Goal: Task Accomplishment & Management: Use online tool/utility

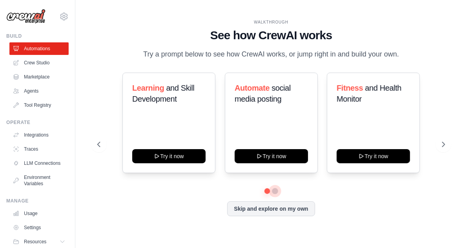
click at [273, 190] on button at bounding box center [275, 191] width 6 height 6
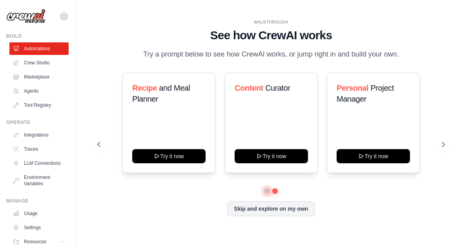
click at [266, 192] on button at bounding box center [267, 190] width 5 height 5
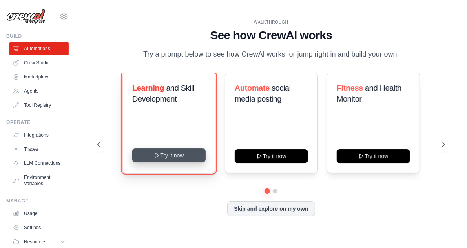
click at [171, 156] on button "Try it now" at bounding box center [168, 155] width 73 height 14
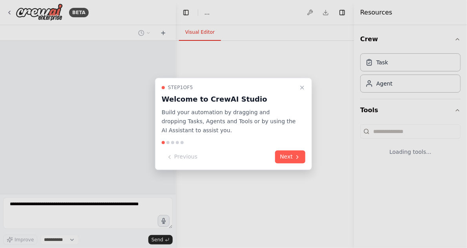
select select "****"
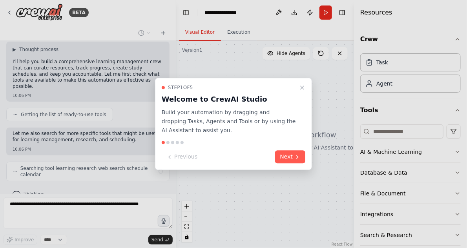
scroll to position [45, 0]
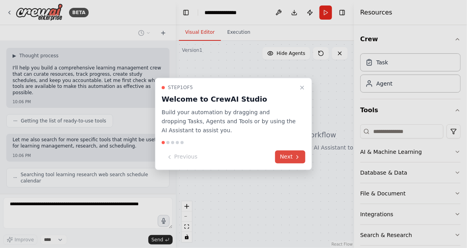
click at [283, 159] on button "Next" at bounding box center [290, 157] width 30 height 13
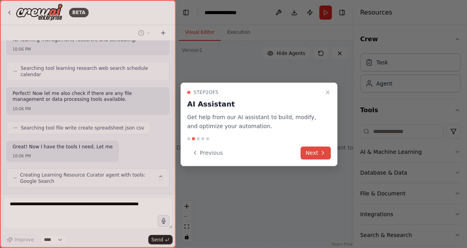
scroll to position [157, 0]
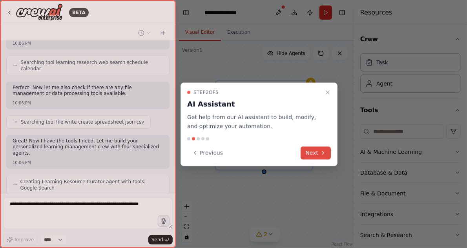
click at [307, 155] on button "Next" at bounding box center [316, 152] width 30 height 13
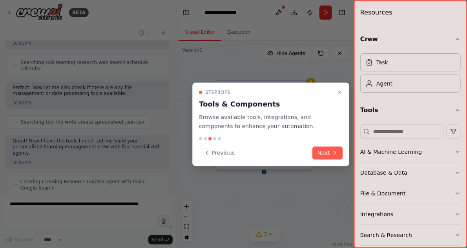
scroll to position [177, 0]
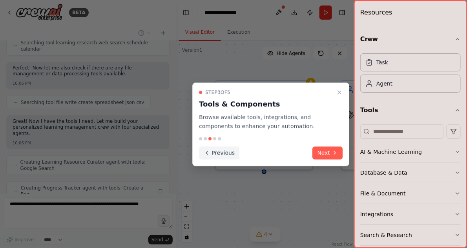
click at [220, 150] on button "Previous" at bounding box center [219, 152] width 40 height 13
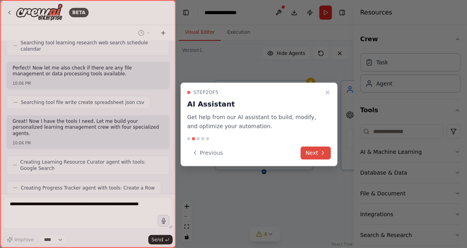
click at [313, 150] on button "Next" at bounding box center [316, 152] width 30 height 13
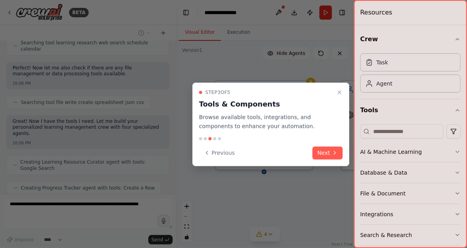
scroll to position [203, 0]
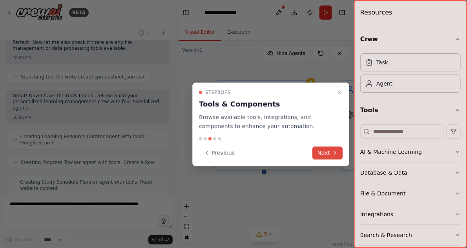
click at [318, 151] on button "Next" at bounding box center [328, 152] width 30 height 13
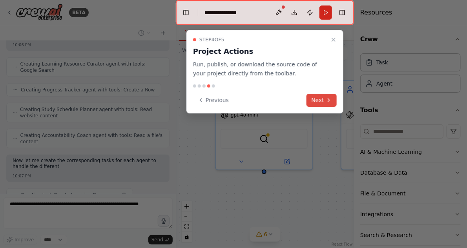
scroll to position [281, 0]
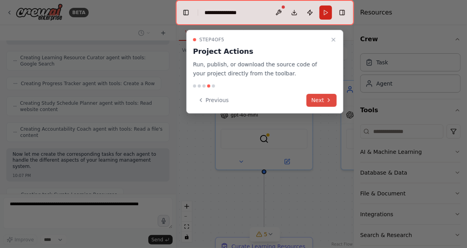
click at [320, 102] on button "Next" at bounding box center [322, 100] width 30 height 13
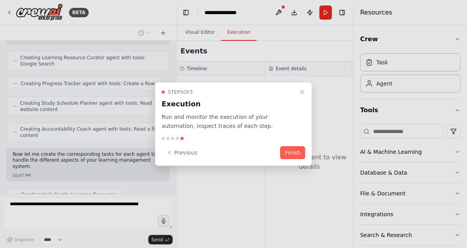
scroll to position [301, 0]
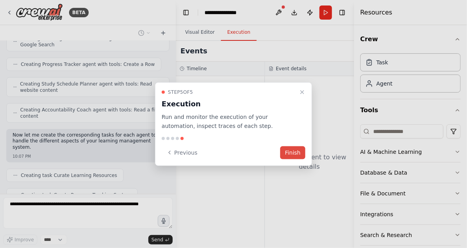
click at [295, 152] on button "Finish" at bounding box center [292, 152] width 25 height 13
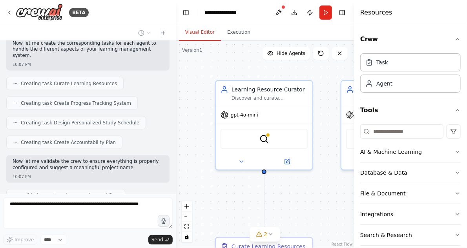
scroll to position [412, 0]
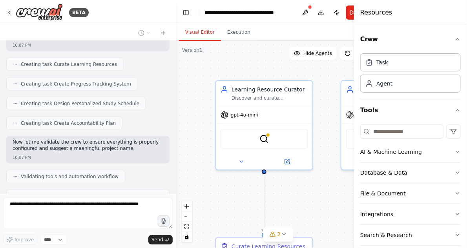
click at [175, 172] on div at bounding box center [174, 124] width 3 height 248
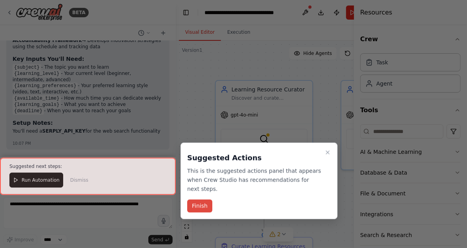
click at [197, 200] on button "Finish" at bounding box center [199, 206] width 25 height 13
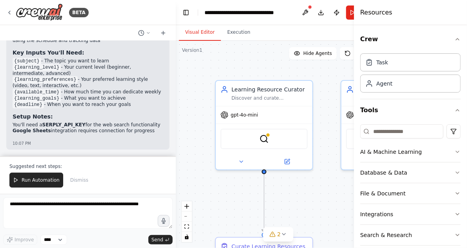
scroll to position [752, 0]
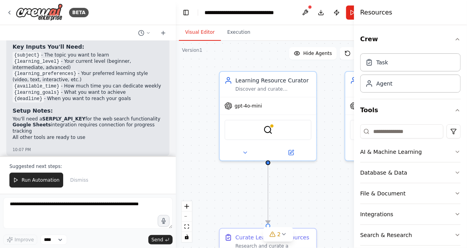
drag, startPoint x: 176, startPoint y: 141, endPoint x: 184, endPoint y: 137, distance: 9.2
click at [184, 137] on div ".deletable-edge-delete-btn { width: 20px; height: 20px; border: 0px solid #ffff…" at bounding box center [278, 144] width 205 height 207
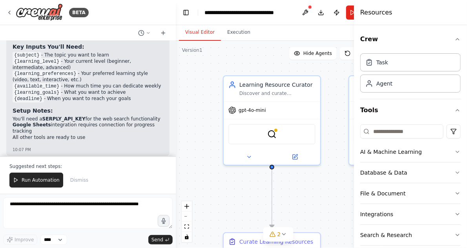
click at [173, 43] on div at bounding box center [174, 124] width 3 height 248
click at [174, 44] on div at bounding box center [174, 124] width 3 height 248
click at [170, 44] on div "Build a crew that curates personalized learning resources, tracks your progress…" at bounding box center [88, 98] width 176 height 115
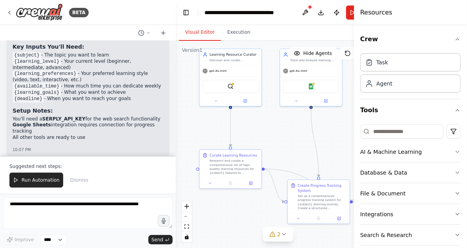
drag, startPoint x: 336, startPoint y: 156, endPoint x: 269, endPoint y: 110, distance: 81.0
click at [269, 108] on div ".deletable-edge-delete-btn { width: 20px; height: 20px; border: 0px solid #ffff…" at bounding box center [278, 144] width 205 height 207
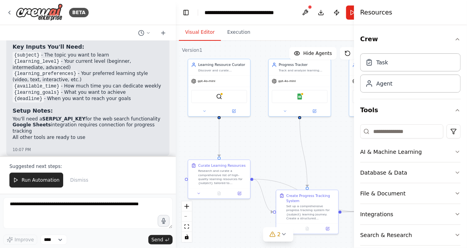
drag, startPoint x: 275, startPoint y: 122, endPoint x: 264, endPoint y: 132, distance: 15.0
click at [264, 132] on div ".deletable-edge-delete-btn { width: 20px; height: 20px; border: 0px solid #ffff…" at bounding box center [278, 144] width 205 height 207
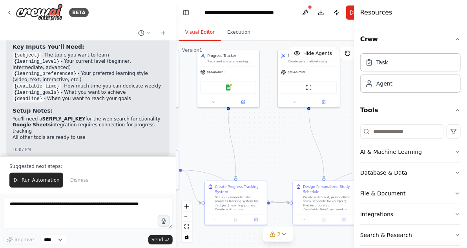
drag, startPoint x: 328, startPoint y: 138, endPoint x: 257, endPoint y: 129, distance: 72.0
click at [257, 129] on div ".deletable-edge-delete-btn { width: 20px; height: 20px; border: 0px solid #ffff…" at bounding box center [278, 144] width 205 height 207
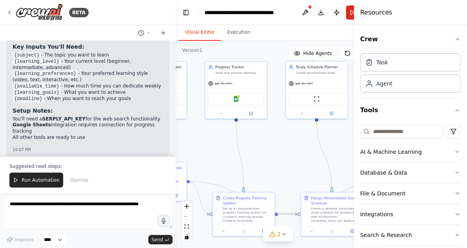
drag, startPoint x: 303, startPoint y: 129, endPoint x: 314, endPoint y: 141, distance: 16.4
click at [314, 141] on div ".deletable-edge-delete-btn { width: 20px; height: 20px; border: 0px solid #ffff…" at bounding box center [278, 144] width 205 height 207
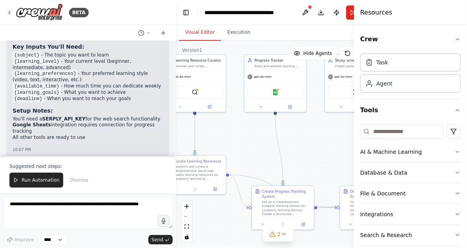
drag, startPoint x: 295, startPoint y: 141, endPoint x: 331, endPoint y: 133, distance: 36.4
click at [331, 133] on div ".deletable-edge-delete-btn { width: 20px; height: 20px; border: 0px solid #ffff…" at bounding box center [278, 144] width 205 height 207
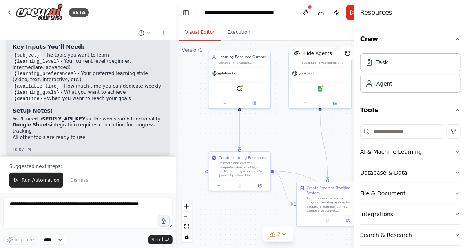
drag, startPoint x: 308, startPoint y: 135, endPoint x: 336, endPoint y: 135, distance: 28.3
click at [354, 132] on div "BETA Build a crew that curates personalized learning resources, tracks your pro…" at bounding box center [233, 124] width 467 height 248
click at [292, 140] on div ".deletable-edge-delete-btn { width: 20px; height: 20px; border: 0px solid #ffff…" at bounding box center [278, 144] width 205 height 207
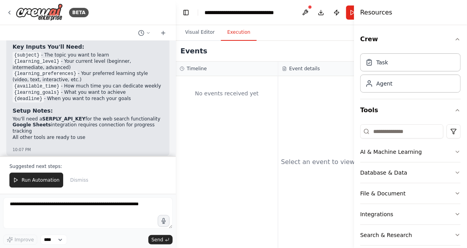
click at [237, 32] on button "Execution" at bounding box center [239, 32] width 36 height 16
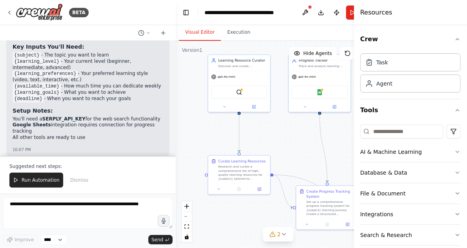
click at [200, 32] on button "Visual Editor" at bounding box center [200, 32] width 42 height 16
click at [47, 183] on span "Run Automation" at bounding box center [41, 180] width 38 height 6
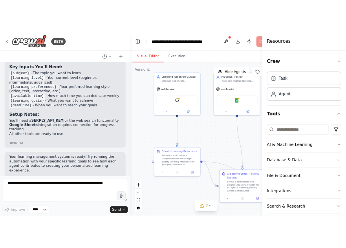
scroll to position [714, 0]
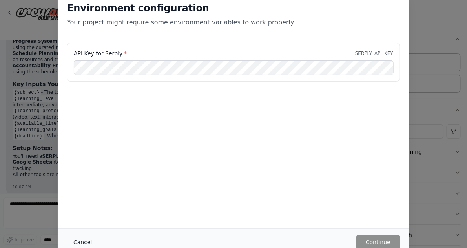
click at [84, 241] on button "Cancel" at bounding box center [82, 242] width 31 height 14
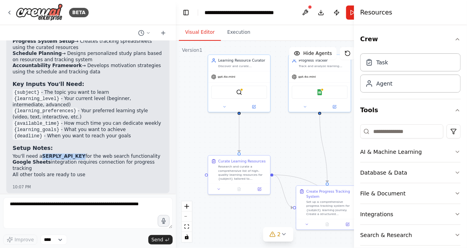
drag, startPoint x: 76, startPoint y: 118, endPoint x: 41, endPoint y: 119, distance: 35.3
click at [41, 153] on li "You'll need a SERPLY_API_KEY for the web search functionality" at bounding box center [88, 156] width 151 height 6
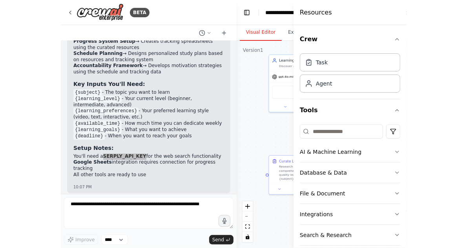
scroll to position [819, 0]
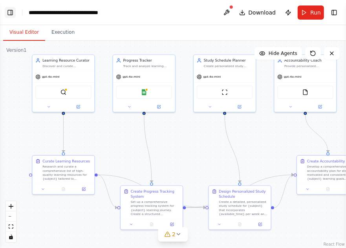
click at [11, 9] on button "Toggle Left Sidebar" at bounding box center [10, 12] width 11 height 11
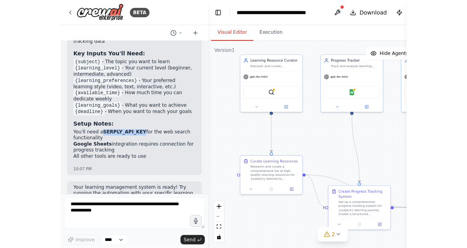
scroll to position [714, 0]
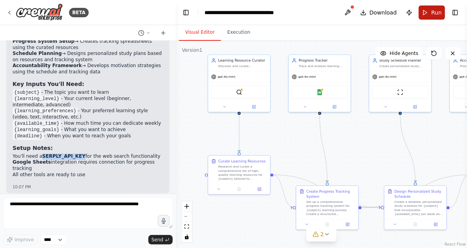
click at [430, 11] on button "Run" at bounding box center [432, 12] width 26 height 14
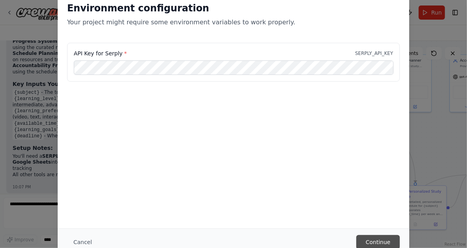
click at [381, 243] on button "Continue" at bounding box center [378, 242] width 44 height 14
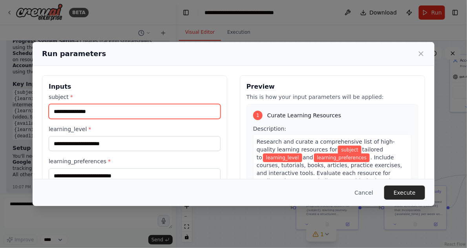
click at [125, 112] on input "subject *" at bounding box center [135, 111] width 172 height 15
type input "*"
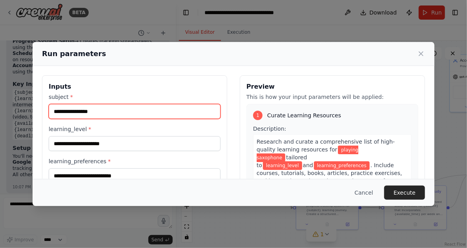
type input "**********"
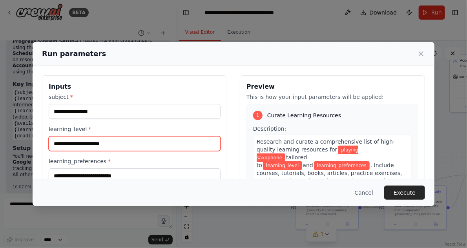
click at [104, 144] on input "learning_level *" at bounding box center [135, 143] width 172 height 15
type input "********"
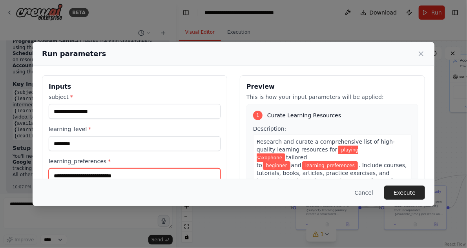
click at [128, 174] on input "learning_preferences *" at bounding box center [135, 175] width 172 height 15
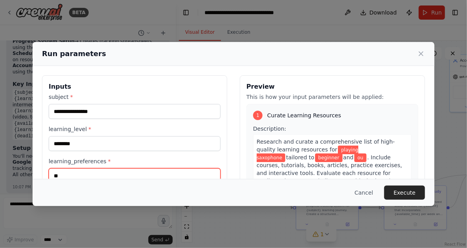
type input "*"
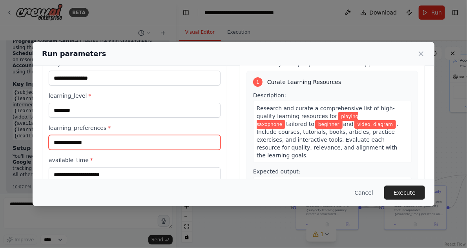
scroll to position [63, 0]
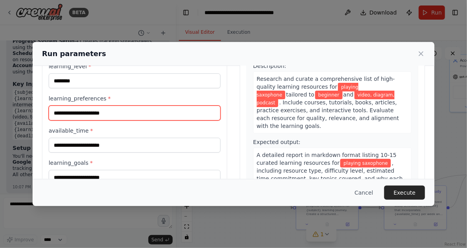
type input "**********"
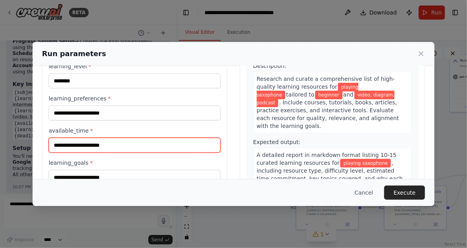
click at [98, 148] on input "available_time *" at bounding box center [135, 145] width 172 height 15
type input "*"
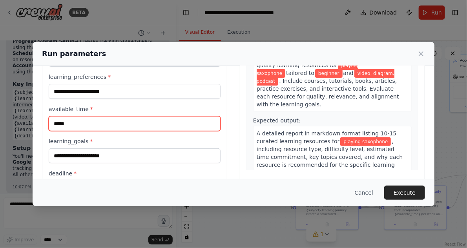
scroll to position [94, 0]
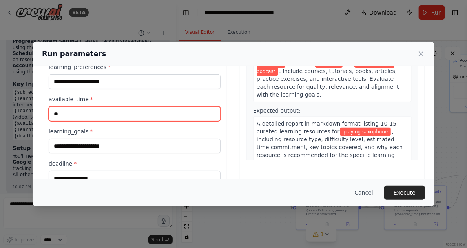
type input "*"
type input "****"
drag, startPoint x: 83, startPoint y: 112, endPoint x: 32, endPoint y: 113, distance: 50.6
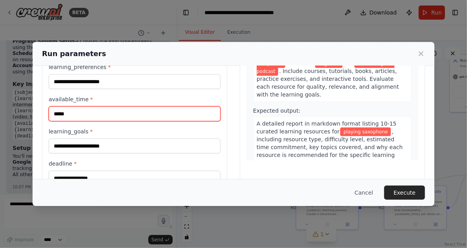
click at [32, 113] on div "**********" at bounding box center [233, 124] width 467 height 248
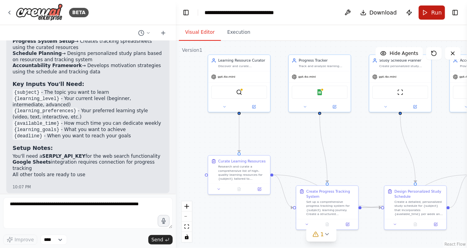
click at [434, 14] on span "Run" at bounding box center [436, 13] width 11 height 8
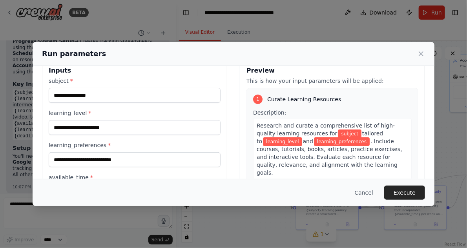
scroll to position [31, 0]
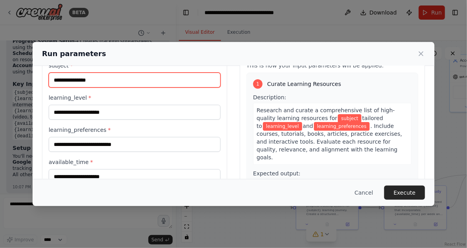
click at [111, 80] on input "subject *" at bounding box center [135, 80] width 172 height 15
type input "**********"
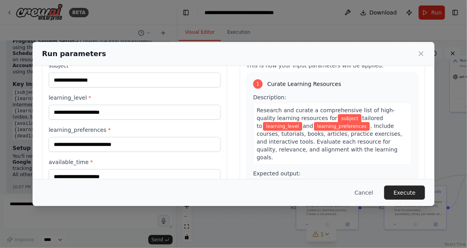
type input "********"
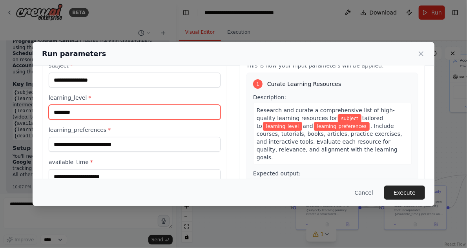
type input "**********"
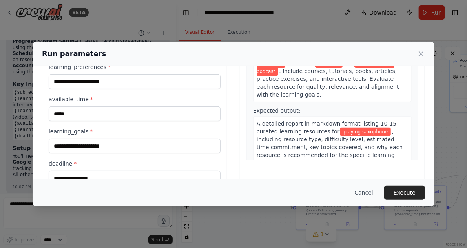
scroll to position [115, 0]
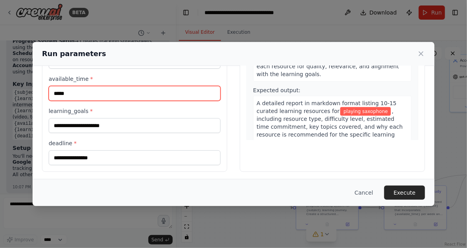
click at [85, 91] on input "****" at bounding box center [135, 93] width 172 height 15
type input "*"
type input "**********"
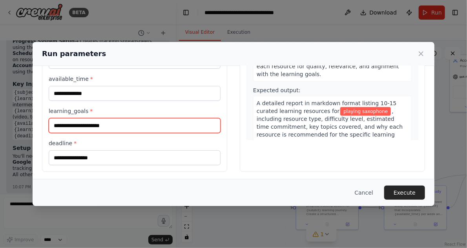
click at [59, 125] on input "learning_goals *" at bounding box center [135, 125] width 172 height 15
click at [94, 124] on input "**********" at bounding box center [135, 125] width 172 height 15
drag, startPoint x: 152, startPoint y: 124, endPoint x: 83, endPoint y: 122, distance: 69.5
click at [83, 122] on input "**********" at bounding box center [135, 125] width 172 height 15
type input "**********"
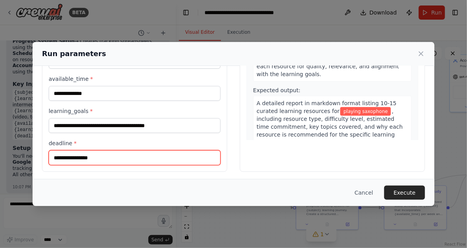
click at [96, 156] on input "deadline *" at bounding box center [135, 157] width 172 height 15
type input "**********"
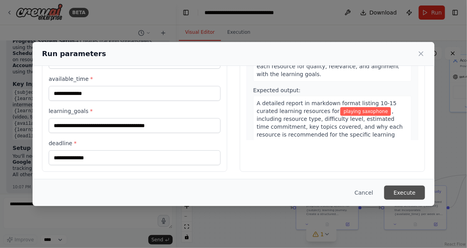
click at [410, 194] on button "Execute" at bounding box center [404, 193] width 41 height 14
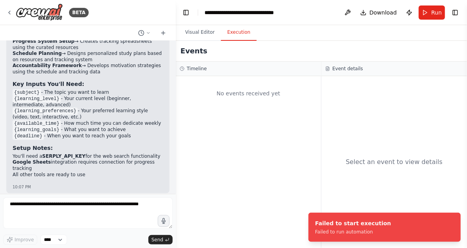
click at [239, 34] on button "Execution" at bounding box center [239, 32] width 36 height 16
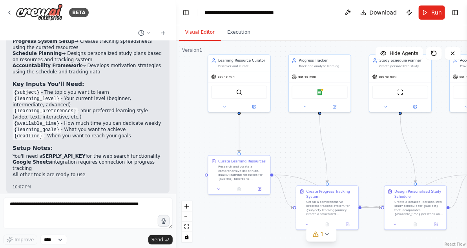
click at [203, 31] on button "Visual Editor" at bounding box center [200, 32] width 42 height 16
click at [428, 11] on button "Run" at bounding box center [432, 12] width 26 height 14
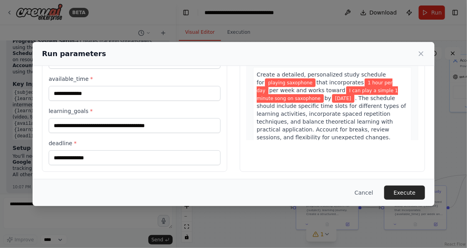
scroll to position [283, 0]
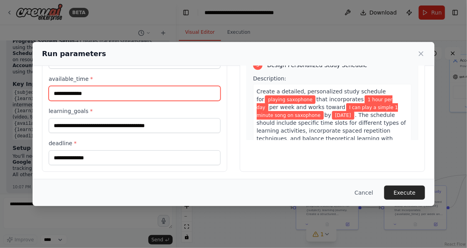
click at [113, 92] on input "**********" at bounding box center [135, 93] width 172 height 15
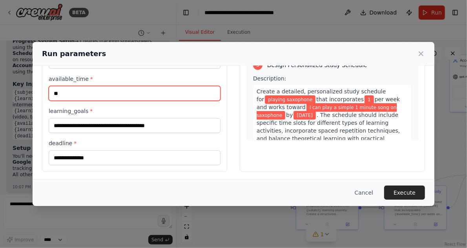
type input "*"
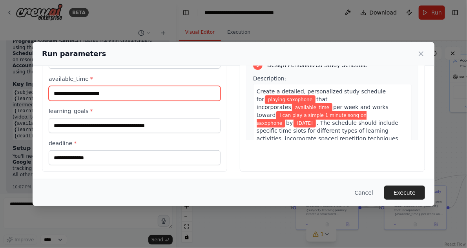
type input "*"
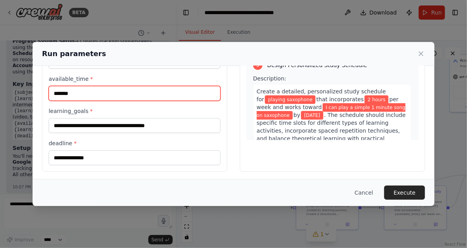
type input "*******"
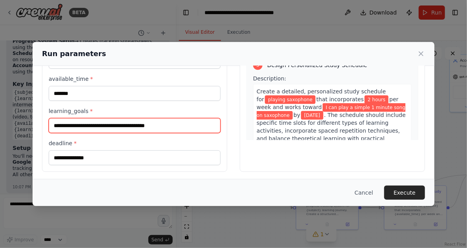
drag, startPoint x: 67, startPoint y: 124, endPoint x: 44, endPoint y: 124, distance: 23.2
click at [44, 124] on div "**********" at bounding box center [134, 66] width 185 height 211
click at [76, 124] on input "**********" at bounding box center [135, 125] width 172 height 15
type input "**********"
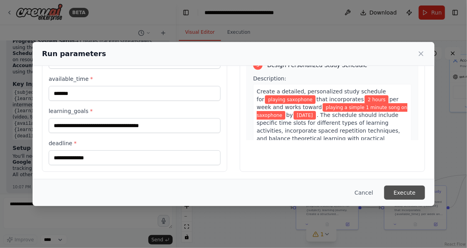
click at [410, 193] on button "Execute" at bounding box center [404, 193] width 41 height 14
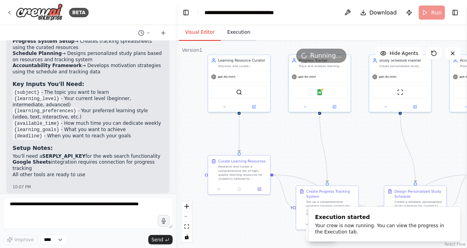
click at [238, 30] on button "Execution" at bounding box center [239, 32] width 36 height 16
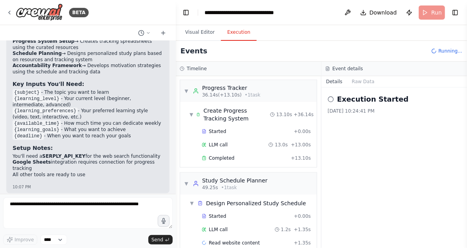
scroll to position [160, 0]
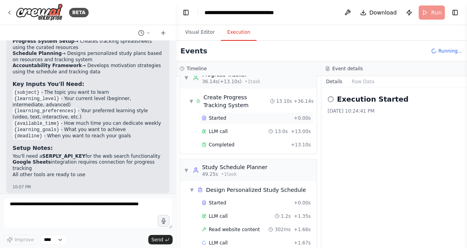
click at [268, 115] on div "Started" at bounding box center [246, 118] width 89 height 6
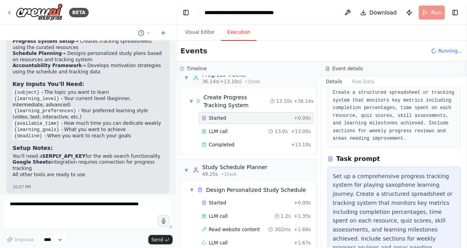
scroll to position [172, 0]
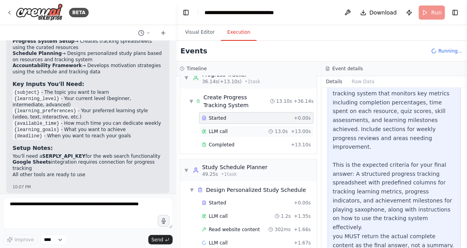
click at [236, 128] on div "LLM call 13.0s + 13.00s" at bounding box center [256, 131] width 109 height 6
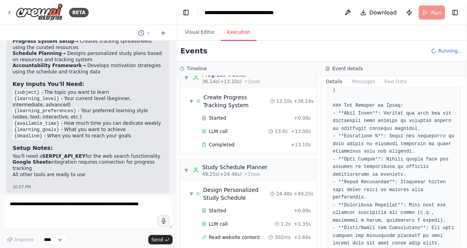
scroll to position [471, 0]
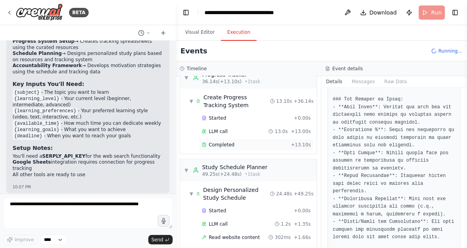
click at [236, 142] on div "Completed" at bounding box center [245, 145] width 86 height 6
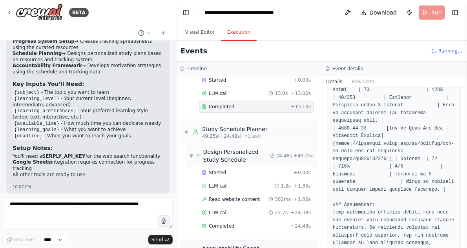
scroll to position [160, 0]
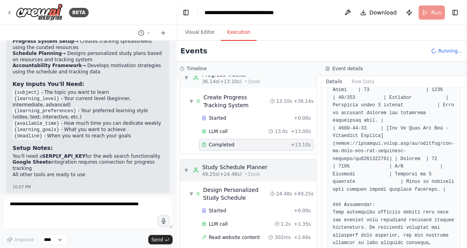
click at [189, 163] on div "▼ Study Schedule Planner 49.25s (+24.48s) • 1 task" at bounding box center [226, 170] width 84 height 14
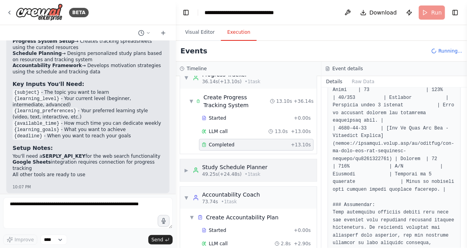
click at [189, 167] on span "▶" at bounding box center [186, 170] width 5 height 6
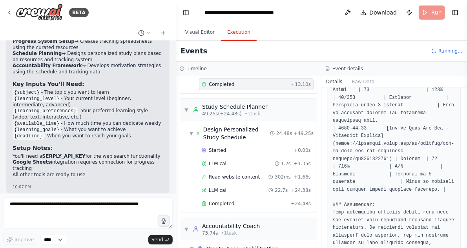
scroll to position [223, 0]
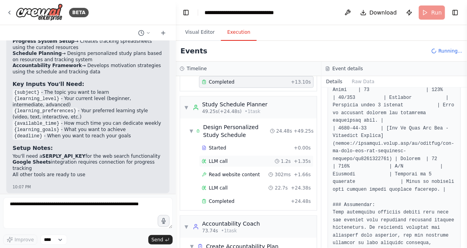
click at [250, 158] on div "LLM call 1.2s + 1.35s" at bounding box center [256, 161] width 109 height 6
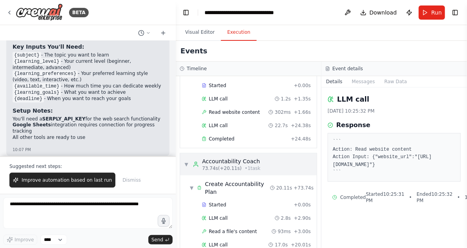
scroll to position [290, 0]
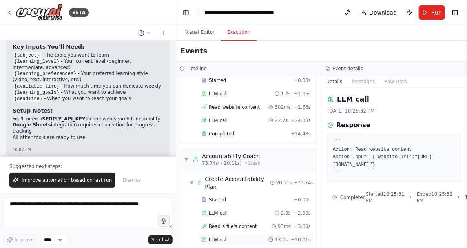
click at [243, 237] on div "LLM call 17.0s + 20.01s" at bounding box center [256, 240] width 109 height 6
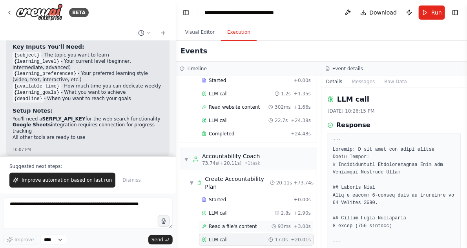
click at [248, 223] on span "Read a file's content" at bounding box center [233, 226] width 48 height 6
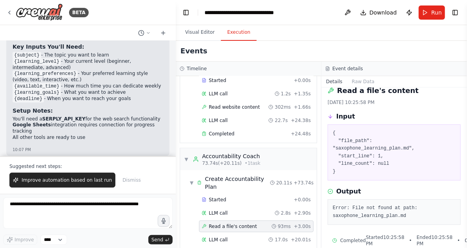
scroll to position [13, 0]
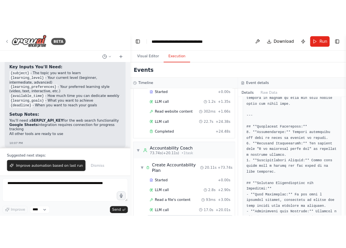
scroll to position [909, 0]
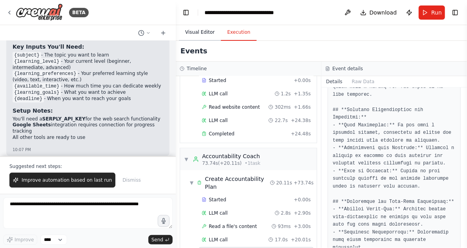
click at [205, 29] on button "Visual Editor" at bounding box center [200, 32] width 42 height 16
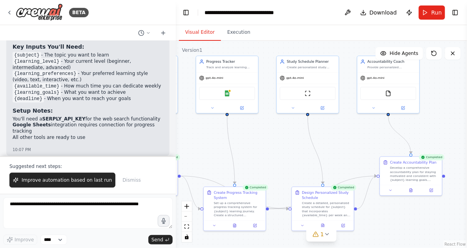
drag, startPoint x: 375, startPoint y: 140, endPoint x: 283, endPoint y: 141, distance: 92.6
click at [283, 141] on div ".deletable-edge-delete-btn { width: 20px; height: 20px; border: 0px solid #ffff…" at bounding box center [321, 144] width 291 height 207
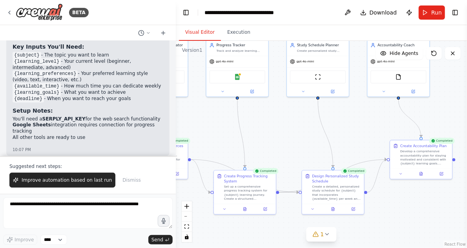
drag, startPoint x: 283, startPoint y: 141, endPoint x: 293, endPoint y: 125, distance: 19.4
click at [293, 125] on div ".deletable-edge-delete-btn { width: 20px; height: 20px; border: 0px solid #ffff…" at bounding box center [321, 144] width 291 height 207
click at [324, 234] on icon at bounding box center [327, 234] width 6 height 6
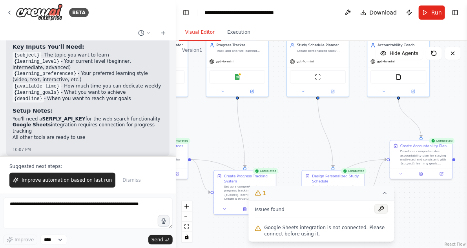
click at [381, 208] on button at bounding box center [381, 208] width 13 height 9
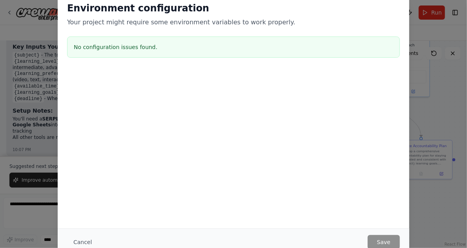
click at [434, 70] on div "Environment configuration Your project might require some environment variables…" at bounding box center [233, 124] width 467 height 248
click at [84, 242] on button "Cancel" at bounding box center [82, 242] width 31 height 14
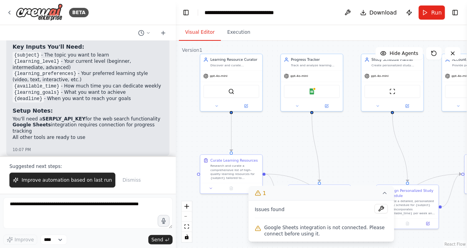
drag, startPoint x: 283, startPoint y: 127, endPoint x: 380, endPoint y: 146, distance: 98.3
click at [380, 146] on div ".deletable-edge-delete-btn { width: 20px; height: 20px; border: 0px solid #ffff…" at bounding box center [321, 144] width 291 height 207
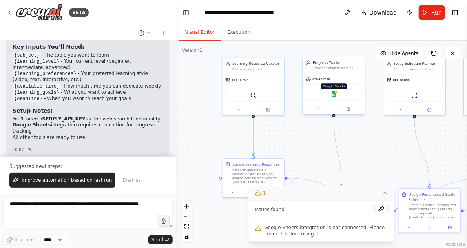
click at [334, 94] on img at bounding box center [334, 94] width 6 height 6
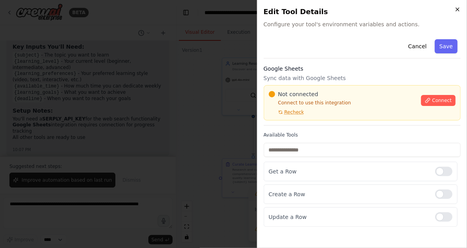
click at [455, 10] on icon "button" at bounding box center [457, 9] width 6 height 6
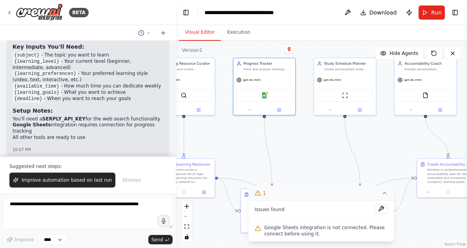
drag, startPoint x: 364, startPoint y: 134, endPoint x: 295, endPoint y: 134, distance: 69.5
click at [295, 134] on div ".deletable-edge-delete-btn { width: 20px; height: 20px; border: 0px solid #ffff…" at bounding box center [321, 144] width 291 height 207
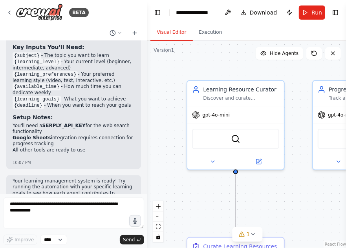
scroll to position [819, 0]
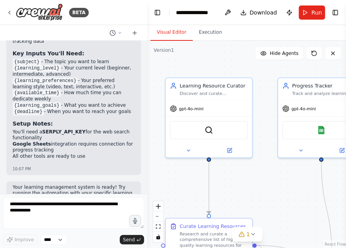
drag, startPoint x: 212, startPoint y: 62, endPoint x: 193, endPoint y: 57, distance: 19.2
click at [193, 57] on div ".deletable-edge-delete-btn { width: 20px; height: 20px; border: 0px solid #ffff…" at bounding box center [247, 144] width 200 height 207
click at [133, 32] on icon at bounding box center [134, 33] width 6 height 6
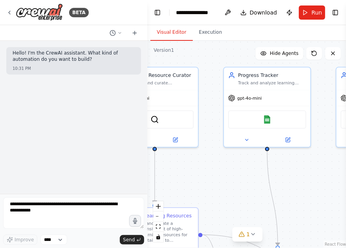
drag, startPoint x: 263, startPoint y: 70, endPoint x: 210, endPoint y: 60, distance: 53.6
click at [210, 60] on div ".deletable-edge-delete-btn { width: 20px; height: 20px; border: 0px solid #ffff…" at bounding box center [247, 144] width 200 height 207
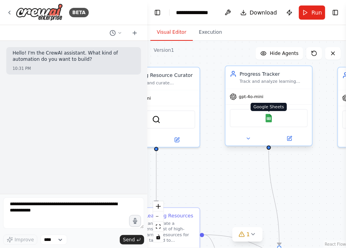
click at [269, 118] on img at bounding box center [269, 118] width 8 height 8
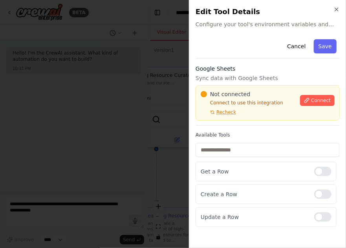
click at [217, 94] on span "Not connected" at bounding box center [230, 94] width 40 height 8
click at [308, 98] on icon at bounding box center [306, 100] width 5 height 5
click at [220, 97] on span "Not connected" at bounding box center [230, 94] width 40 height 8
click at [210, 77] on p "Sync data with Google Sheets" at bounding box center [267, 78] width 144 height 8
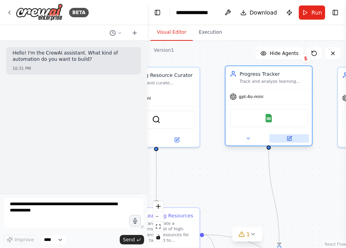
click at [288, 138] on icon at bounding box center [289, 139] width 4 height 4
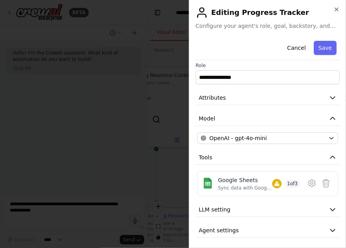
scroll to position [5, 0]
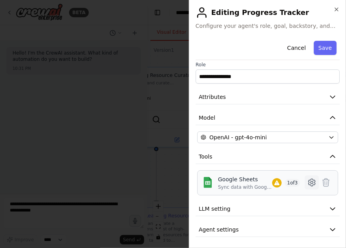
click at [310, 182] on icon at bounding box center [311, 182] width 2 height 2
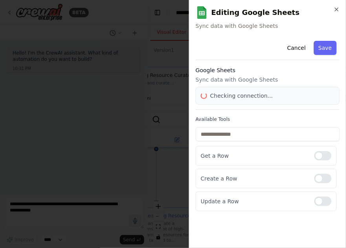
scroll to position [0, 0]
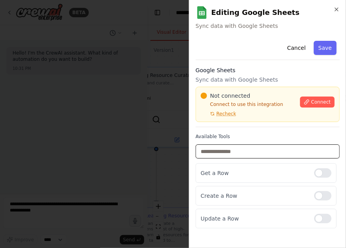
click at [212, 151] on input "text" at bounding box center [267, 151] width 144 height 14
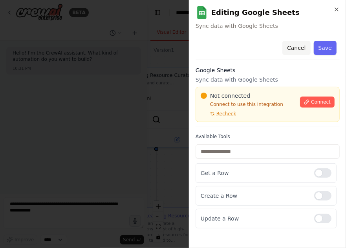
click at [303, 45] on button "Cancel" at bounding box center [296, 48] width 28 height 14
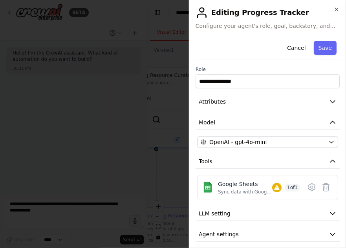
click at [332, 16] on h2 "Editing Progress Tracker" at bounding box center [267, 12] width 144 height 13
click at [338, 8] on icon "button" at bounding box center [336, 9] width 3 height 3
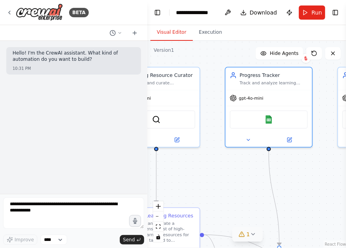
click at [248, 235] on span "1" at bounding box center [248, 234] width 4 height 8
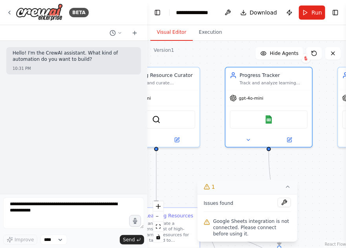
click at [287, 188] on icon at bounding box center [287, 187] width 3 height 2
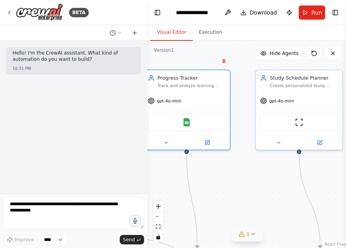
drag, startPoint x: 325, startPoint y: 185, endPoint x: 243, endPoint y: 188, distance: 82.1
click at [243, 188] on div ".deletable-edge-delete-btn { width: 20px; height: 20px; border: 0px solid #ffff…" at bounding box center [247, 144] width 200 height 207
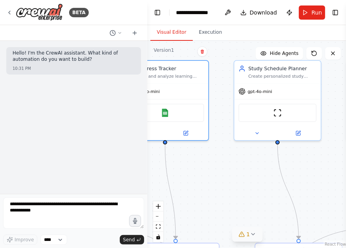
drag, startPoint x: 257, startPoint y: 178, endPoint x: 236, endPoint y: 168, distance: 23.6
click at [236, 168] on div ".deletable-edge-delete-btn { width: 20px; height: 20px; border: 0px solid #ffff…" at bounding box center [247, 144] width 200 height 207
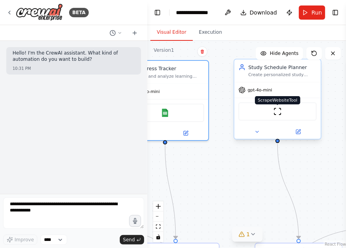
click at [276, 110] on img at bounding box center [277, 111] width 8 height 8
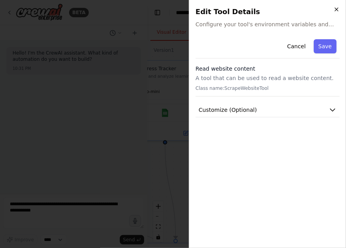
click at [335, 9] on icon "button" at bounding box center [336, 9] width 6 height 6
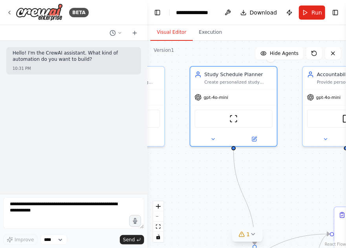
drag, startPoint x: 321, startPoint y: 164, endPoint x: 275, endPoint y: 170, distance: 46.0
click at [275, 170] on div ".deletable-edge-delete-btn { width: 20px; height: 20px; border: 0px solid #ffff…" at bounding box center [247, 144] width 200 height 207
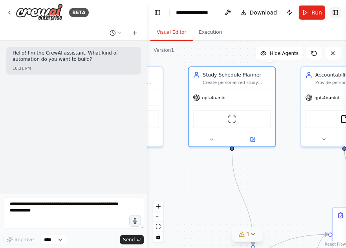
click at [336, 13] on button "Toggle Right Sidebar" at bounding box center [335, 12] width 11 height 11
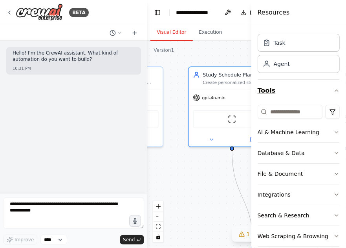
scroll to position [29, 0]
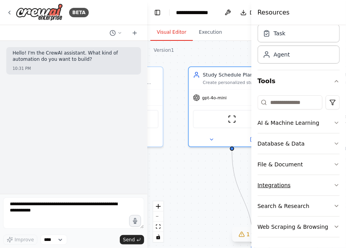
click at [316, 186] on button "Integrations" at bounding box center [298, 185] width 82 height 20
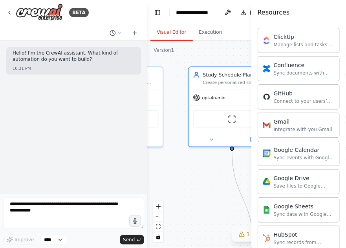
scroll to position [280, 0]
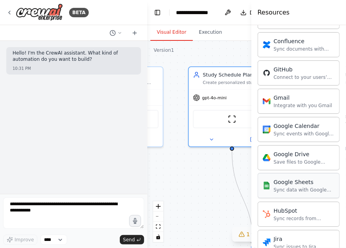
click at [303, 187] on div "Sync data with Google Sheets" at bounding box center [304, 190] width 61 height 6
click at [293, 187] on div "Sync data with Google Sheets" at bounding box center [304, 190] width 61 height 6
drag, startPoint x: 293, startPoint y: 184, endPoint x: 224, endPoint y: 186, distance: 68.3
click at [224, 186] on div "**********" at bounding box center [173, 124] width 346 height 248
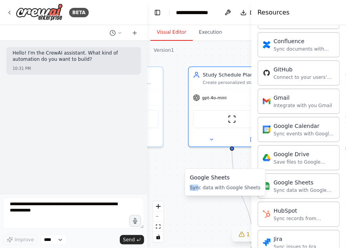
drag, startPoint x: 233, startPoint y: 182, endPoint x: 199, endPoint y: 187, distance: 34.1
click at [199, 187] on div "Google Sheets Sync data with Google Sheets" at bounding box center [225, 181] width 71 height 17
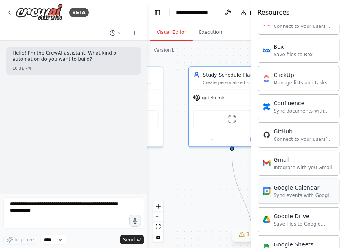
scroll to position [217, 0]
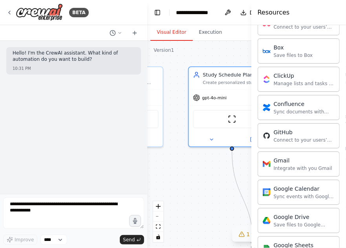
click at [223, 201] on div ".deletable-edge-delete-btn { width: 20px; height: 20px; border: 0px solid #ffff…" at bounding box center [247, 144] width 200 height 207
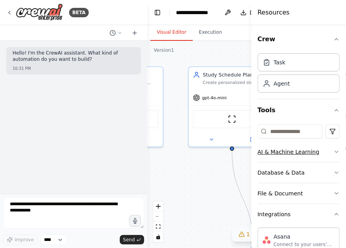
scroll to position [31, 0]
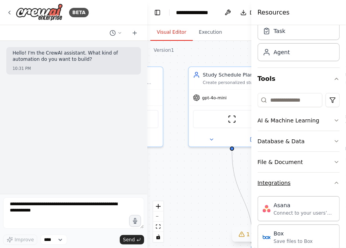
click at [335, 182] on icon "button" at bounding box center [336, 183] width 3 height 2
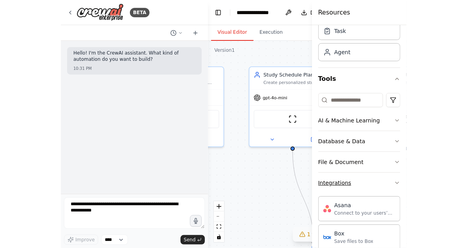
scroll to position [29, 0]
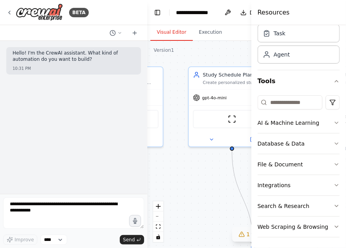
click at [205, 173] on div ".deletable-edge-delete-btn { width: 20px; height: 20px; border: 0px solid #ffff…" at bounding box center [247, 144] width 200 height 207
click at [230, 46] on div ".deletable-edge-delete-btn { width: 20px; height: 20px; border: 0px solid #ffff…" at bounding box center [247, 144] width 200 height 207
click at [230, 51] on div ".deletable-edge-delete-btn { width: 20px; height: 20px; border: 0px solid #ffff…" at bounding box center [247, 144] width 200 height 207
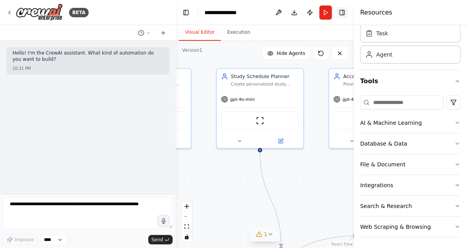
click at [339, 12] on button "Toggle Right Sidebar" at bounding box center [342, 12] width 11 height 11
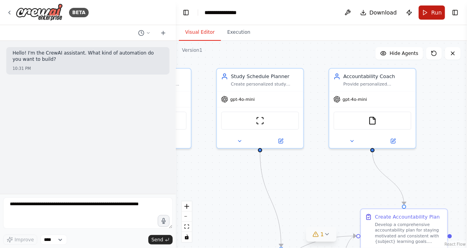
click at [345, 11] on span "Run" at bounding box center [436, 13] width 11 height 8
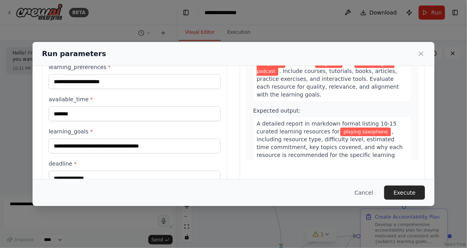
scroll to position [115, 0]
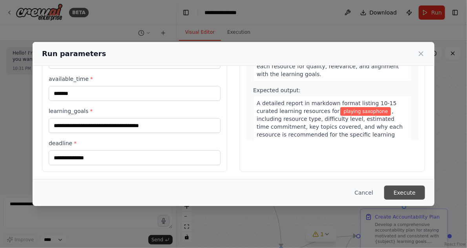
click at [345, 188] on button "Execute" at bounding box center [404, 193] width 41 height 14
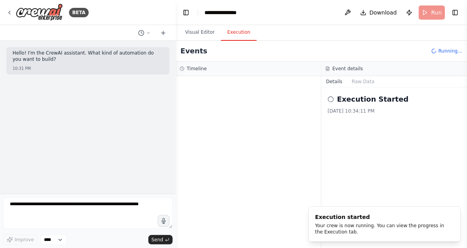
click at [234, 32] on button "Execution" at bounding box center [239, 32] width 36 height 16
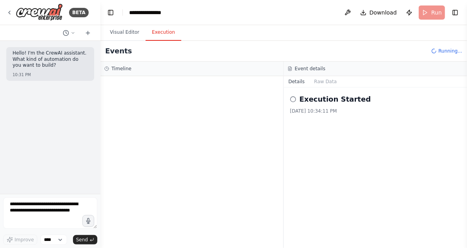
drag, startPoint x: 175, startPoint y: 87, endPoint x: 100, endPoint y: 88, distance: 74.6
click at [100, 88] on div "**********" at bounding box center [233, 124] width 467 height 248
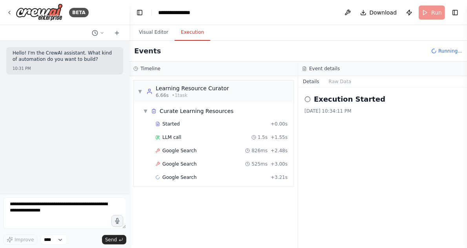
drag, startPoint x: 99, startPoint y: 89, endPoint x: 130, endPoint y: 89, distance: 30.6
click at [130, 89] on div "**********" at bounding box center [233, 124] width 467 height 248
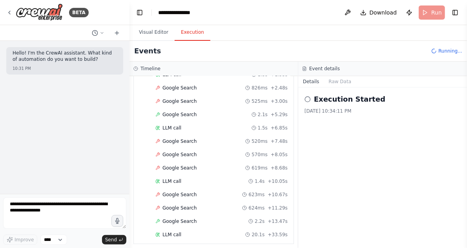
scroll to position [146, 0]
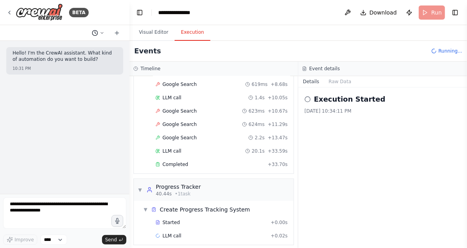
click at [101, 30] on button at bounding box center [98, 32] width 19 height 9
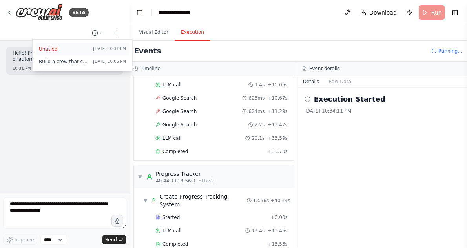
scroll to position [230, 0]
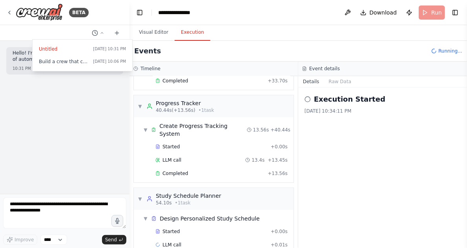
click at [73, 63] on span "Build a crew that curates personalized learning resources, tracks your progress…" at bounding box center [64, 61] width 51 height 6
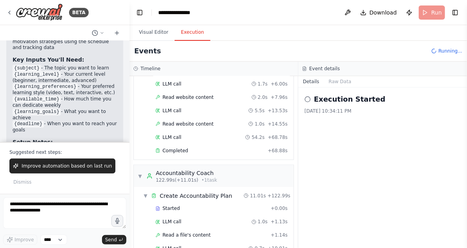
scroll to position [465, 0]
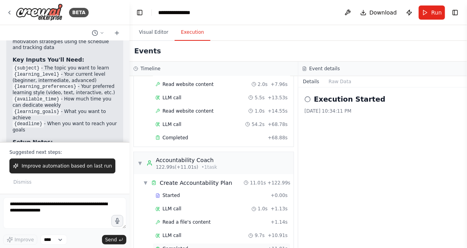
click at [196, 246] on div "Completed" at bounding box center [209, 249] width 109 height 6
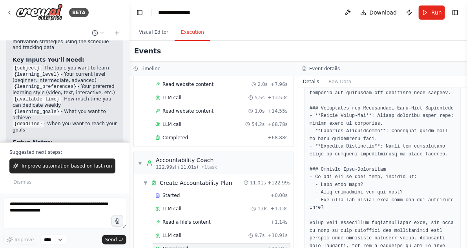
scroll to position [669, 0]
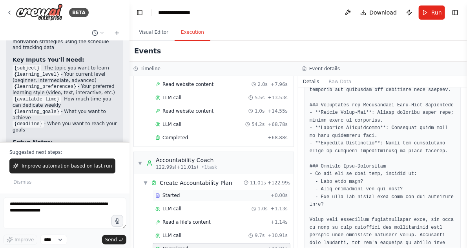
click at [190, 193] on div "Started" at bounding box center [211, 196] width 112 height 6
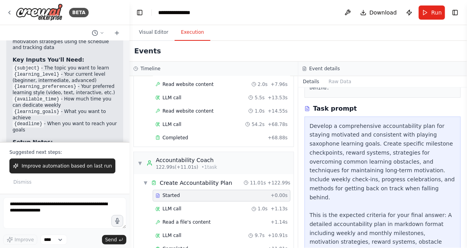
scroll to position [116, 0]
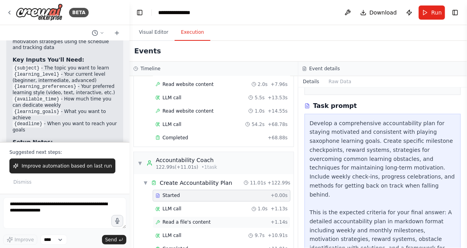
click at [236, 217] on div "Read a file's content + 1.14s" at bounding box center [222, 223] width 138 height 12
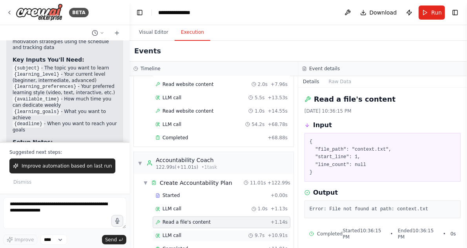
click at [208, 233] on div "LLM call 9.7s + 10.91s" at bounding box center [221, 236] width 132 height 6
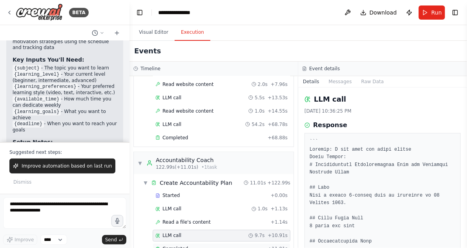
click at [206, 246] on div "Completed" at bounding box center [209, 249] width 109 height 6
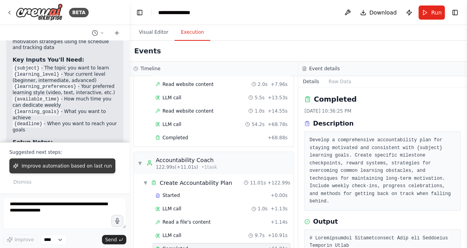
click at [85, 169] on span "Improve automation based on last run" at bounding box center [67, 166] width 90 height 6
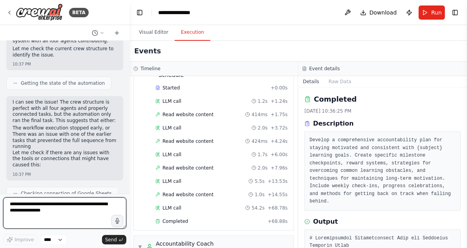
scroll to position [371, 0]
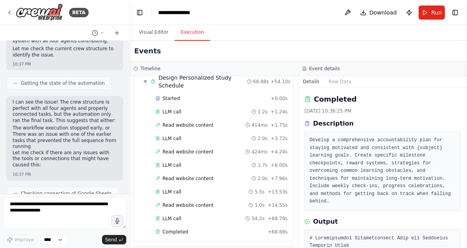
click at [120, 126] on div "Build a crew that curates personalized learning resources, tracks your progress…" at bounding box center [65, 117] width 130 height 153
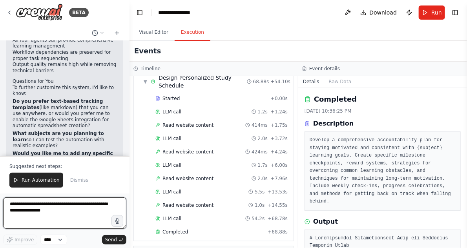
scroll to position [1918, 0]
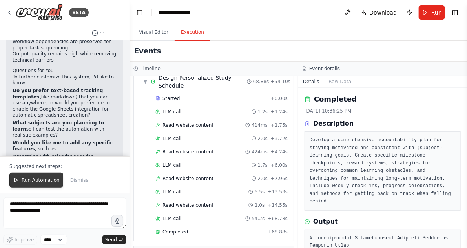
click at [37, 182] on span "Run Automation" at bounding box center [41, 180] width 38 height 6
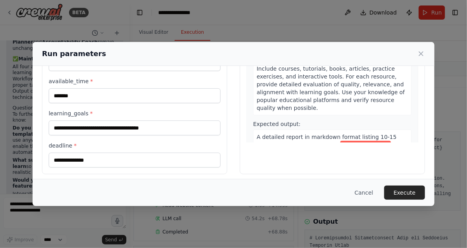
scroll to position [115, 0]
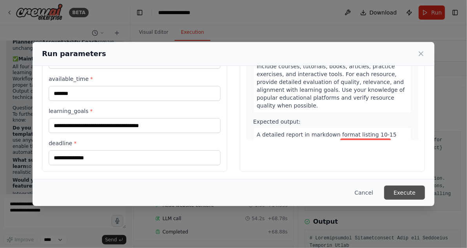
click at [345, 193] on button "Execute" at bounding box center [404, 193] width 41 height 14
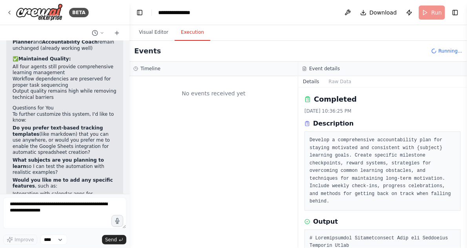
scroll to position [0, 0]
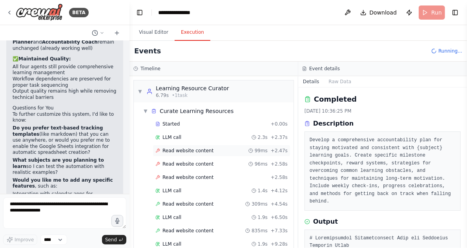
click at [167, 150] on span "Read website content" at bounding box center [187, 151] width 51 height 6
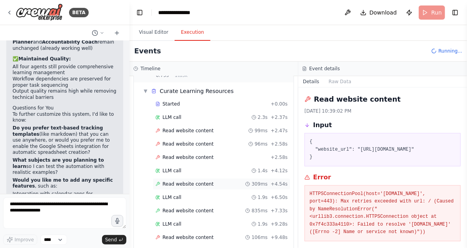
scroll to position [63, 0]
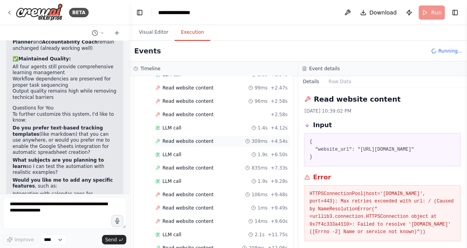
click at [190, 138] on span "Read website content" at bounding box center [187, 141] width 51 height 6
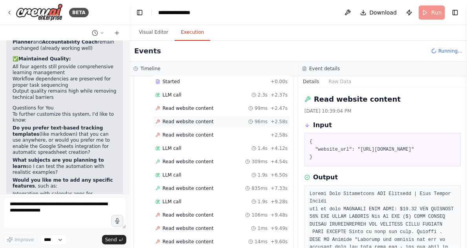
scroll to position [31, 0]
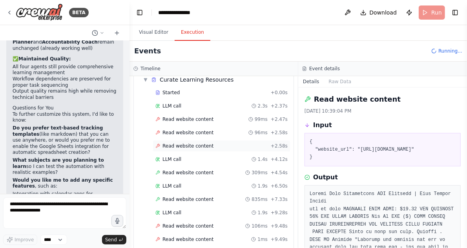
click at [190, 143] on span "Read website content" at bounding box center [187, 146] width 51 height 6
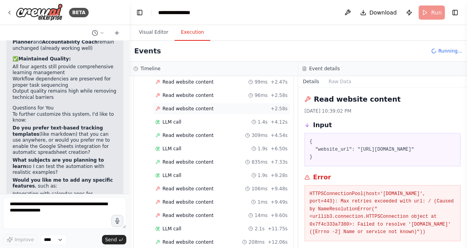
scroll to position [126, 0]
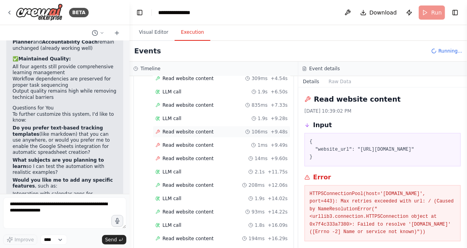
click at [192, 131] on span "Read website content" at bounding box center [187, 132] width 51 height 6
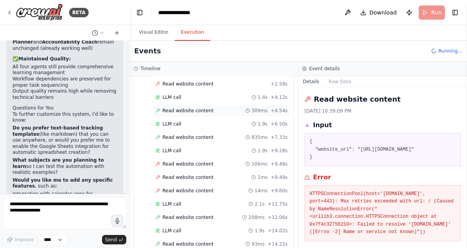
scroll to position [0, 0]
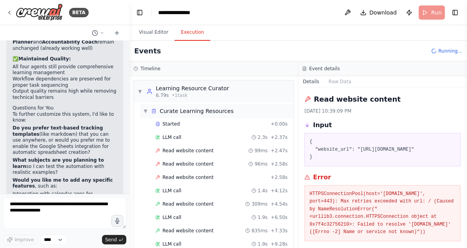
click at [146, 113] on span "▼" at bounding box center [145, 111] width 5 height 6
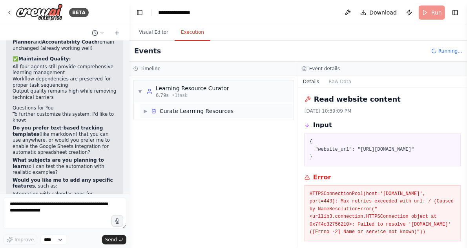
click at [146, 110] on span "▶" at bounding box center [145, 111] width 5 height 6
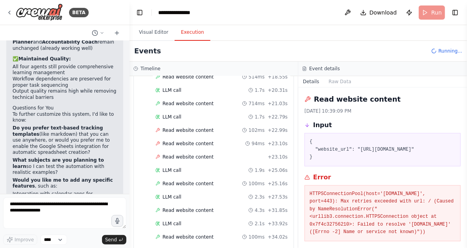
scroll to position [376, 0]
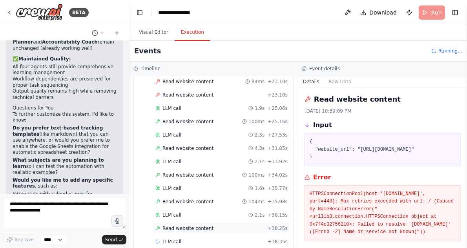
click at [195, 225] on span "Read website content" at bounding box center [187, 228] width 51 height 6
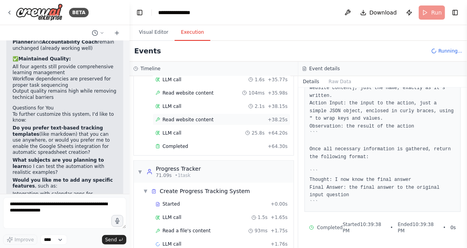
scroll to position [486, 0]
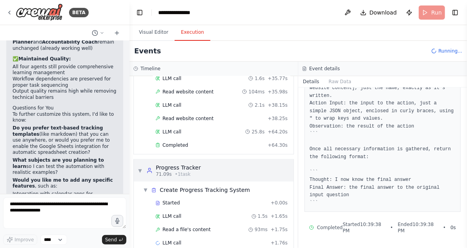
click at [136, 160] on div "▼ Progress Tracker 71.09s • 1 task" at bounding box center [214, 171] width 160 height 22
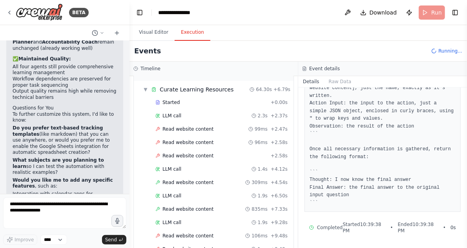
scroll to position [0, 0]
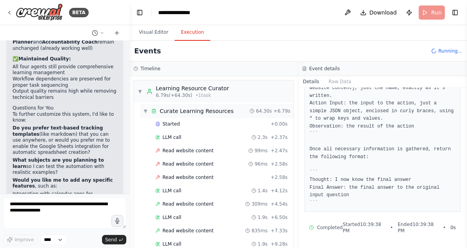
click at [146, 111] on span "▼" at bounding box center [145, 111] width 5 height 6
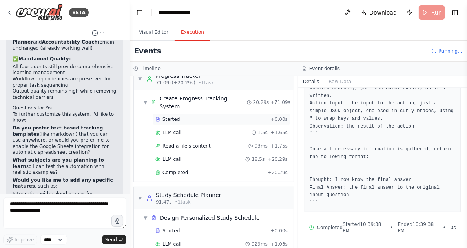
scroll to position [63, 0]
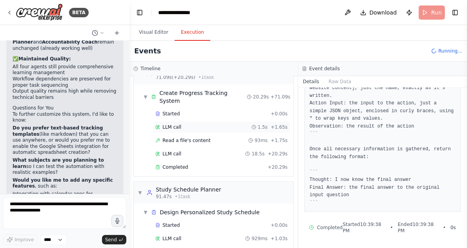
click at [188, 124] on div "LLM call 1.5s + 1.65s" at bounding box center [221, 127] width 132 height 6
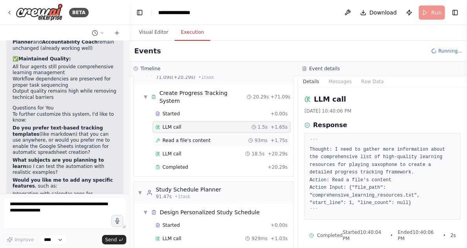
click at [200, 137] on span "Read a file's content" at bounding box center [186, 140] width 48 height 6
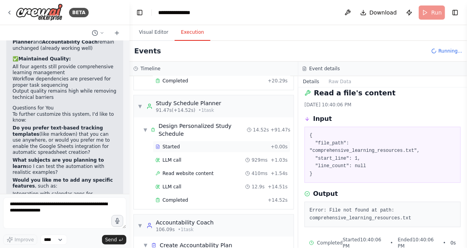
scroll to position [204, 0]
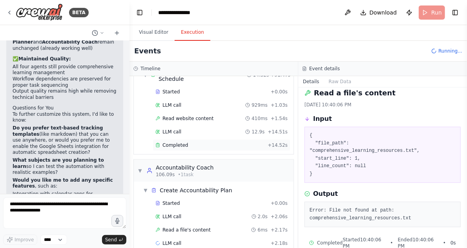
click at [206, 142] on div "Completed" at bounding box center [209, 145] width 109 height 6
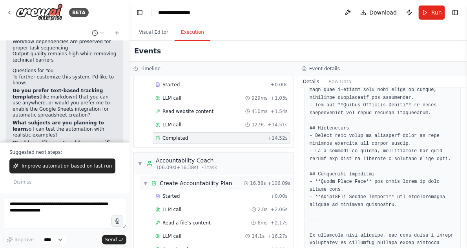
scroll to position [217, 0]
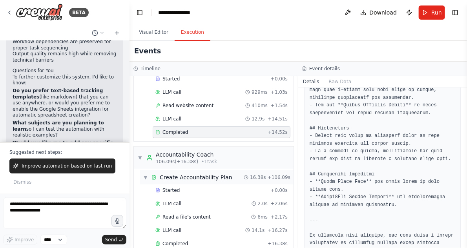
click at [146, 174] on span "▼" at bounding box center [145, 177] width 5 height 6
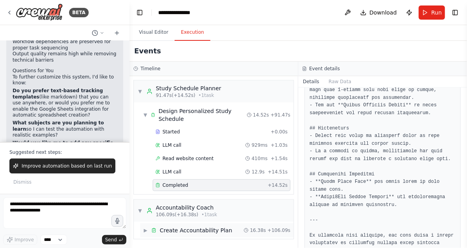
scroll to position [152, 0]
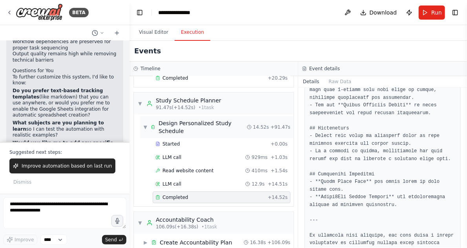
click at [146, 124] on span "▼" at bounding box center [145, 127] width 4 height 6
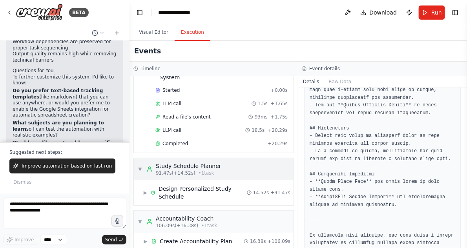
click at [140, 166] on span "▼" at bounding box center [140, 169] width 5 height 6
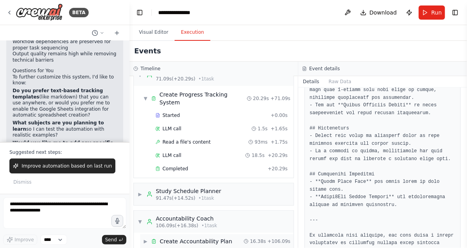
click at [196, 237] on div "Create Accountability Plan" at bounding box center [196, 241] width 73 height 8
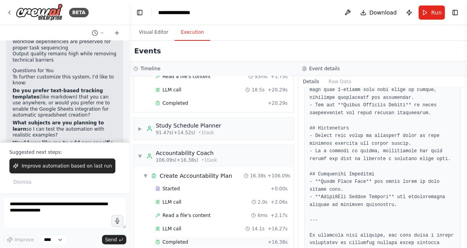
click at [175, 239] on span "Completed" at bounding box center [175, 242] width 26 height 6
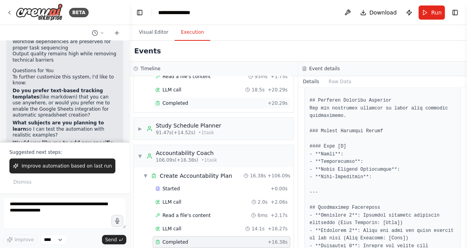
scroll to position [989, 0]
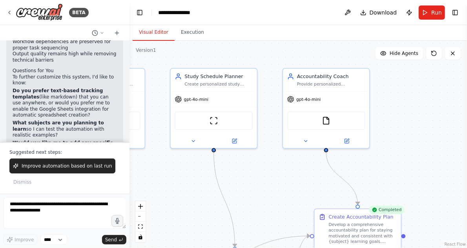
click at [151, 34] on button "Visual Editor" at bounding box center [154, 32] width 42 height 16
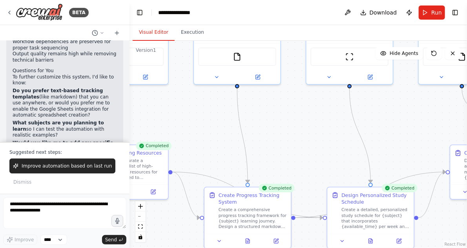
drag, startPoint x: 196, startPoint y: 181, endPoint x: 332, endPoint y: 117, distance: 150.1
click at [332, 117] on div ".deletable-edge-delete-btn { width: 20px; height: 20px; border: 0px solid #ffff…" at bounding box center [299, 144] width 338 height 207
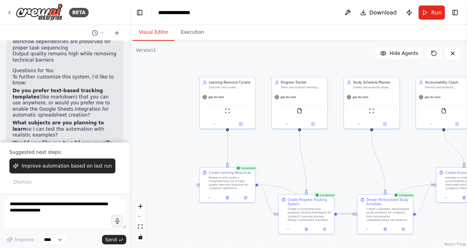
drag, startPoint x: 316, startPoint y: 121, endPoint x: 344, endPoint y: 153, distance: 43.1
click at [344, 153] on div ".deletable-edge-delete-btn { width: 20px; height: 20px; border: 0px solid #ffff…" at bounding box center [299, 144] width 338 height 207
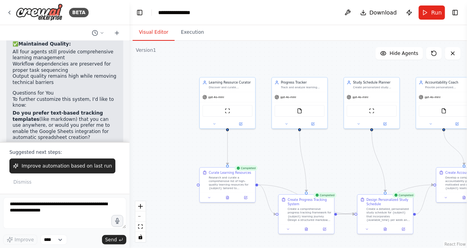
scroll to position [1932, 0]
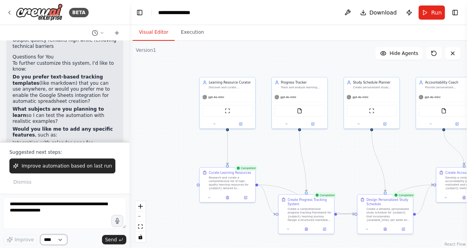
click at [60, 239] on select "****" at bounding box center [53, 240] width 27 height 10
click at [49, 11] on img at bounding box center [39, 13] width 47 height 18
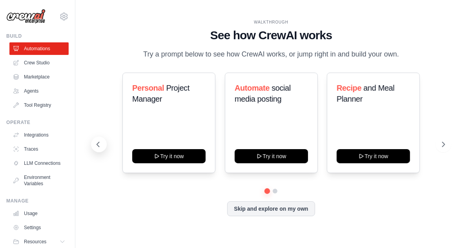
click at [100, 144] on icon at bounding box center [98, 145] width 8 height 8
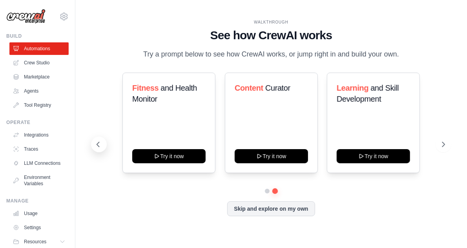
click at [100, 144] on icon at bounding box center [98, 145] width 8 height 8
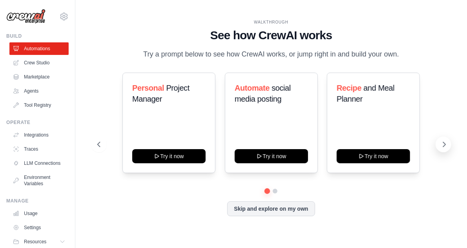
click at [443, 142] on icon at bounding box center [444, 145] width 8 height 8
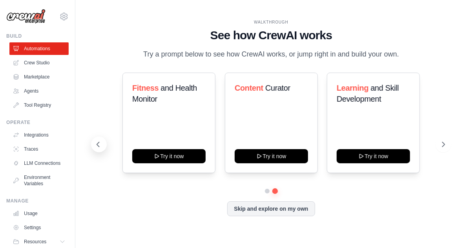
click at [99, 146] on icon at bounding box center [98, 145] width 8 height 8
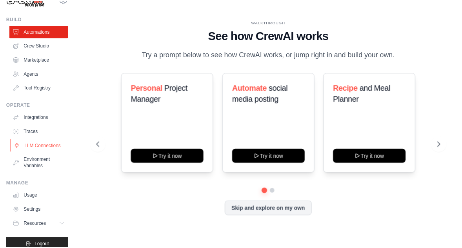
scroll to position [27, 0]
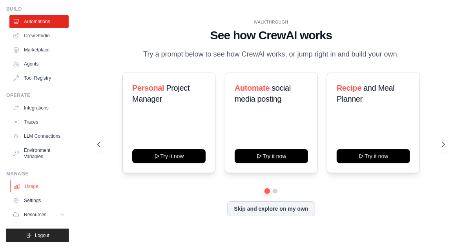
click at [32, 187] on link "Usage" at bounding box center [39, 186] width 59 height 13
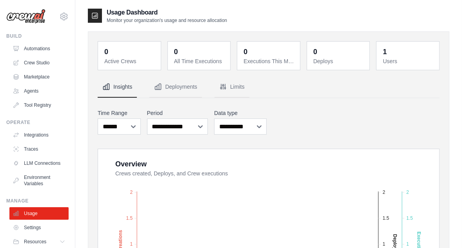
click at [424, 115] on div "**********" at bounding box center [269, 122] width 342 height 29
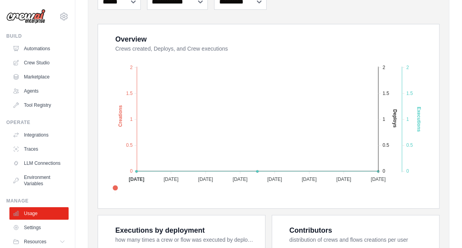
scroll to position [126, 0]
click at [435, 155] on div "Overview Crews created, Deploys, and Crew executions Created Deploys Executions…" at bounding box center [268, 116] width 341 height 184
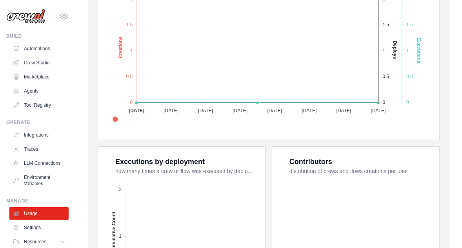
scroll to position [68, 0]
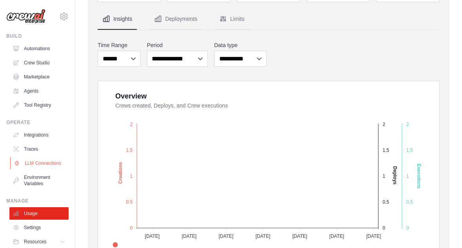
click at [48, 164] on link "LLM Connections" at bounding box center [39, 163] width 59 height 13
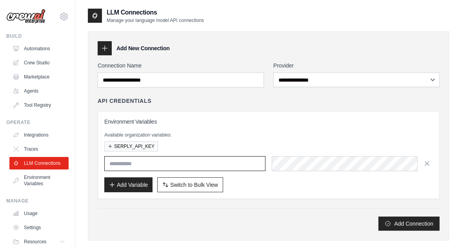
click at [119, 163] on input "text" at bounding box center [184, 163] width 161 height 15
paste input "**********"
type input "**********"
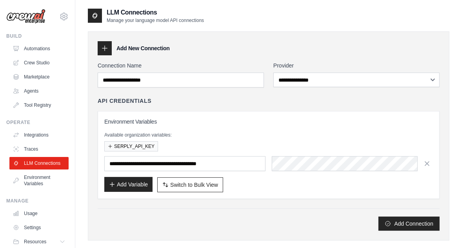
click at [126, 182] on button "Add Variable" at bounding box center [128, 184] width 48 height 15
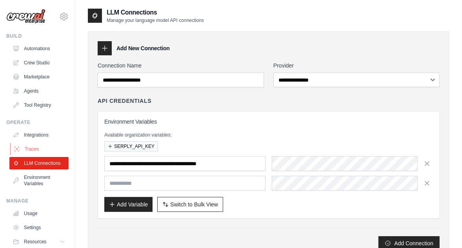
click at [35, 150] on link "Traces" at bounding box center [39, 149] width 59 height 13
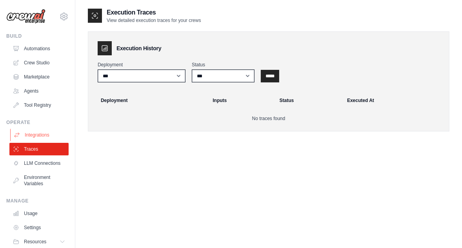
click at [42, 133] on link "Integrations" at bounding box center [39, 135] width 59 height 13
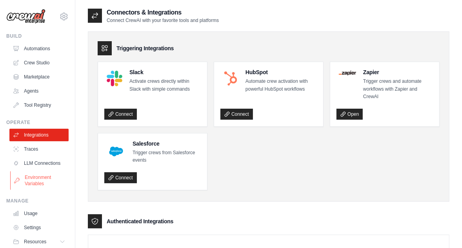
click at [41, 181] on link "Environment Variables" at bounding box center [39, 180] width 59 height 19
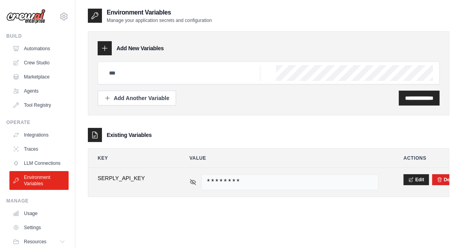
click at [195, 181] on icon at bounding box center [193, 182] width 7 height 7
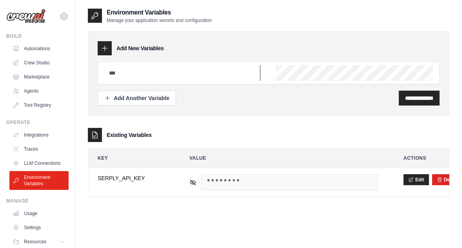
click at [140, 73] on input "text" at bounding box center [182, 73] width 156 height 16
paste input "**********"
drag, startPoint x: 253, startPoint y: 75, endPoint x: 79, endPoint y: 70, distance: 173.9
click at [79, 70] on div "**********" at bounding box center [268, 132] width 387 height 248
type input "**********"
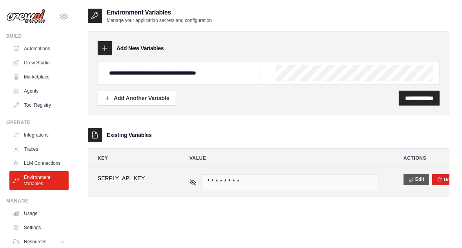
click at [421, 180] on button "Edit" at bounding box center [417, 179] width 26 height 11
click at [418, 179] on button "Save" at bounding box center [414, 179] width 20 height 11
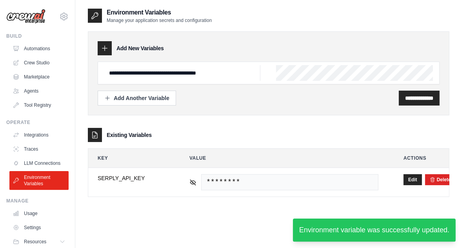
click at [203, 211] on div "**********" at bounding box center [269, 132] width 362 height 248
drag, startPoint x: 258, startPoint y: 72, endPoint x: 70, endPoint y: 62, distance: 188.3
click at [70, 62] on div "raymond.b2d@gmail.com Settings Build Automations Crew Studio" at bounding box center [231, 132] width 462 height 264
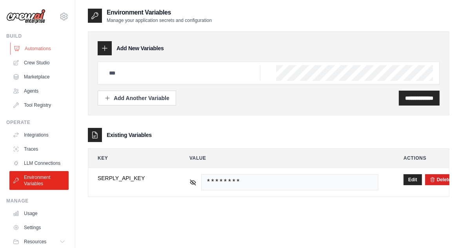
click at [35, 47] on link "Automations" at bounding box center [39, 48] width 59 height 13
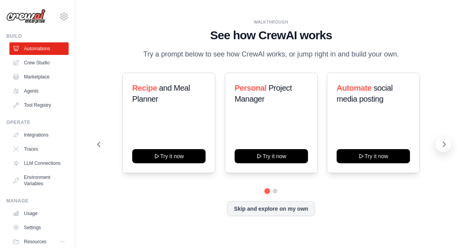
click at [444, 144] on icon at bounding box center [444, 145] width 8 height 8
click at [100, 141] on icon at bounding box center [98, 145] width 8 height 8
click at [100, 143] on icon at bounding box center [98, 145] width 8 height 8
click at [442, 141] on icon at bounding box center [444, 145] width 8 height 8
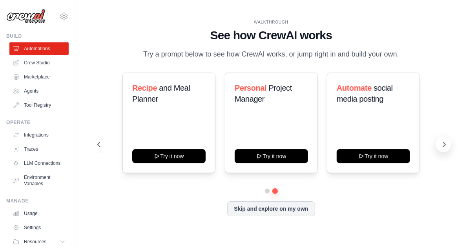
click at [442, 141] on icon at bounding box center [444, 145] width 8 height 8
click at [101, 145] on button at bounding box center [99, 145] width 16 height 16
click at [101, 145] on icon at bounding box center [98, 145] width 8 height 8
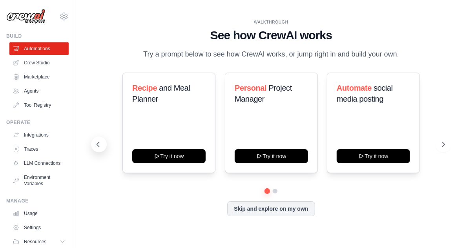
click at [101, 145] on icon at bounding box center [98, 145] width 8 height 8
click at [267, 193] on button at bounding box center [267, 190] width 5 height 5
click at [267, 193] on button at bounding box center [268, 191] width 6 height 6
click at [43, 61] on link "Crew Studio" at bounding box center [39, 63] width 59 height 13
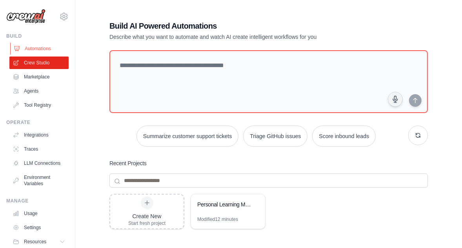
click at [39, 48] on link "Automations" at bounding box center [39, 48] width 59 height 13
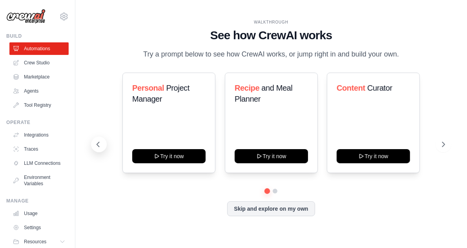
click at [102, 144] on button at bounding box center [99, 145] width 16 height 16
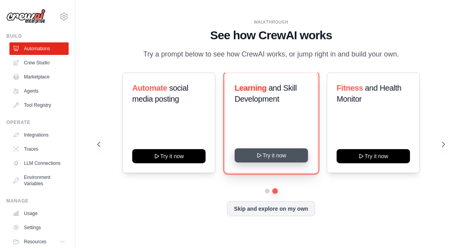
click at [271, 158] on button "Try it now" at bounding box center [271, 155] width 73 height 14
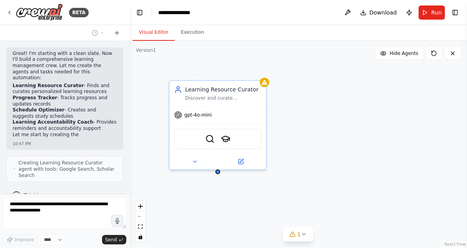
scroll to position [365, 0]
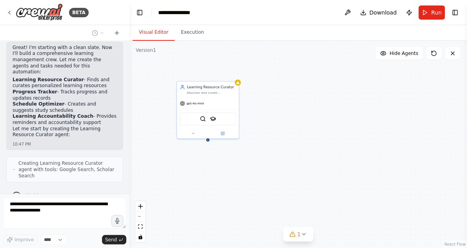
drag, startPoint x: 316, startPoint y: 124, endPoint x: 286, endPoint y: 111, distance: 32.8
click at [286, 111] on div "Learning Resource Curator Discover and curate personalized learning resources f…" at bounding box center [299, 144] width 338 height 207
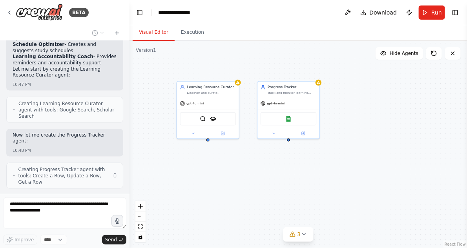
scroll to position [419, 0]
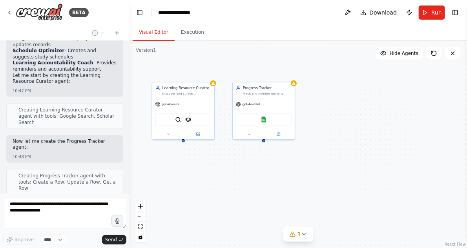
drag, startPoint x: 318, startPoint y: 156, endPoint x: 293, endPoint y: 157, distance: 24.7
click at [293, 157] on div "Learning Resource Curator Discover and curate personalized learning resources f…" at bounding box center [299, 144] width 338 height 207
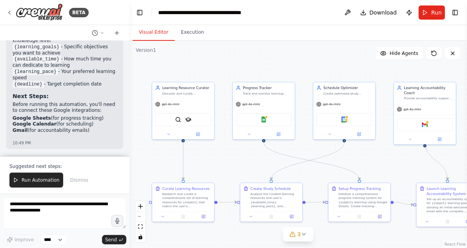
scroll to position [1335, 0]
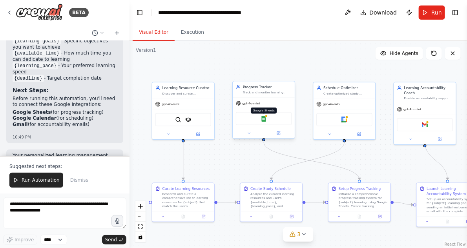
click at [264, 120] on img at bounding box center [264, 119] width 6 height 6
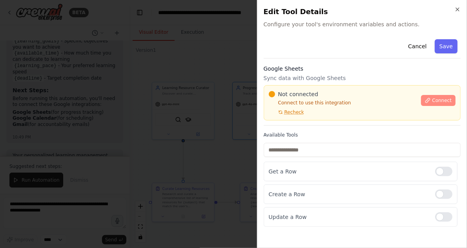
click at [434, 98] on button "Connect" at bounding box center [438, 100] width 35 height 11
click at [434, 101] on span "Connect" at bounding box center [442, 100] width 20 height 6
click at [173, 95] on div at bounding box center [233, 124] width 467 height 248
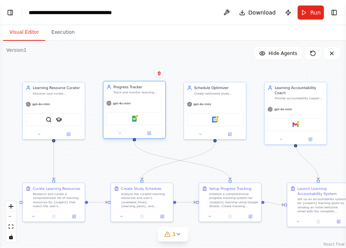
click at [131, 121] on div "Google Sheets" at bounding box center [134, 118] width 56 height 13
click at [134, 119] on img at bounding box center [134, 119] width 6 height 6
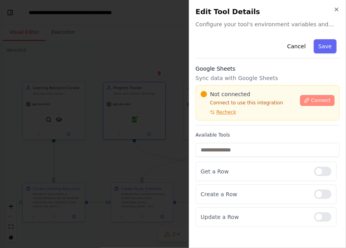
click at [318, 102] on span "Connect" at bounding box center [321, 100] width 20 height 6
click at [266, 60] on div "Cancel Save Google Sheets Sync data with Google Sheets Not connected Connect to…" at bounding box center [267, 131] width 144 height 191
click at [239, 56] on div "Cancel Save" at bounding box center [267, 47] width 144 height 22
click at [250, 58] on div "Cancel Save" at bounding box center [267, 47] width 144 height 22
click at [146, 161] on div at bounding box center [173, 124] width 346 height 248
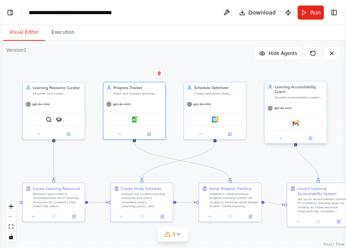
click at [296, 122] on div "Gmail" at bounding box center [296, 123] width 56 height 13
click at [297, 122] on div "Gmail" at bounding box center [296, 123] width 56 height 13
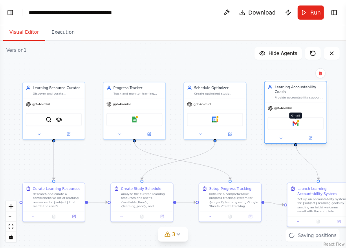
click at [297, 120] on img at bounding box center [295, 123] width 6 height 6
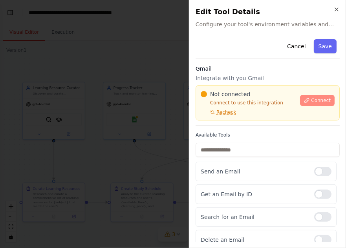
click at [312, 97] on span "Connect" at bounding box center [321, 100] width 20 height 6
click at [311, 102] on span "Connect" at bounding box center [321, 100] width 20 height 6
click at [305, 102] on icon at bounding box center [306, 100] width 5 height 5
click at [261, 58] on div "Cancel Save Gmail Integrate with you Gmail Not connected Connect to use this in…" at bounding box center [267, 199] width 144 height 327
click at [246, 61] on div "Cancel Save Gmail Integrate with you Gmail Not connected Connect to use this in…" at bounding box center [267, 199] width 144 height 327
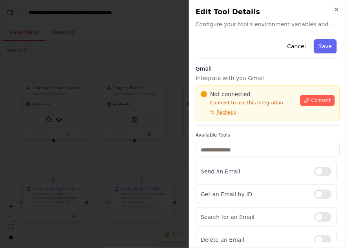
click at [251, 57] on div "Cancel Save" at bounding box center [267, 47] width 144 height 22
click at [252, 58] on div "Cancel Save Gmail Integrate with you Gmail Not connected Connect to use this in…" at bounding box center [267, 199] width 144 height 327
click at [224, 100] on p "Connect to use this integration" at bounding box center [248, 103] width 95 height 6
click at [243, 61] on div "Cancel Save Gmail Integrate with you Gmail Not connected Connect to use this in…" at bounding box center [267, 199] width 144 height 327
drag, startPoint x: 243, startPoint y: 61, endPoint x: 222, endPoint y: 88, distance: 34.0
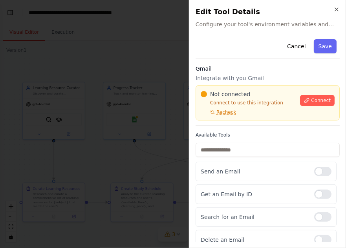
click at [222, 88] on div "Not connected Connect to use this integration Recheck Connect" at bounding box center [267, 102] width 144 height 35
click at [243, 63] on div "Cancel Save Gmail Integrate with you Gmail Not connected Connect to use this in…" at bounding box center [267, 199] width 144 height 327
click at [112, 94] on div at bounding box center [173, 124] width 346 height 248
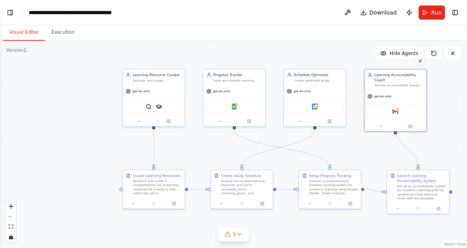
drag, startPoint x: 110, startPoint y: 160, endPoint x: 210, endPoint y: 147, distance: 100.9
click at [210, 147] on div ".deletable-edge-delete-btn { width: 20px; height: 20px; border: 0px solid #ffff…" at bounding box center [233, 144] width 467 height 207
click at [11, 12] on button "Toggle Left Sidebar" at bounding box center [10, 12] width 11 height 11
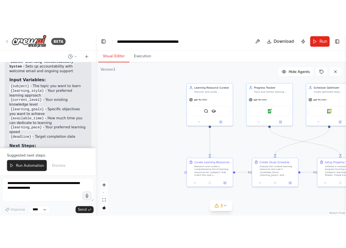
scroll to position [1304, 0]
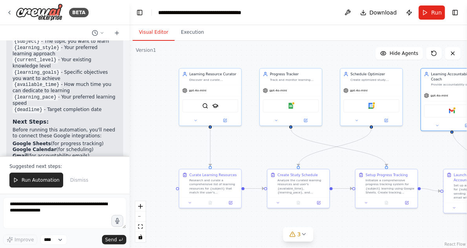
drag, startPoint x: 204, startPoint y: 131, endPoint x: 132, endPoint y: 131, distance: 72.6
click at [132, 131] on div ".deletable-edge-delete-btn { width: 20px; height: 20px; border: 0px solid #ffff…" at bounding box center [299, 144] width 338 height 207
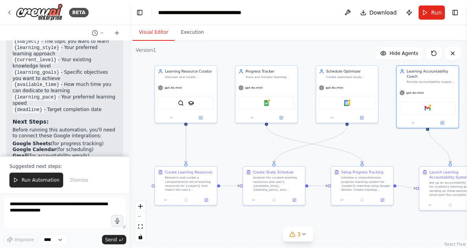
drag, startPoint x: 235, startPoint y: 141, endPoint x: 211, endPoint y: 139, distance: 24.5
click at [211, 139] on div ".deletable-edge-delete-btn { width: 20px; height: 20px; border: 0px solid #ffff…" at bounding box center [299, 144] width 338 height 207
click at [254, 118] on icon at bounding box center [252, 117] width 4 height 4
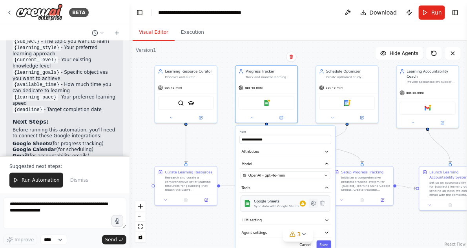
click at [313, 203] on icon at bounding box center [314, 204] width 2 height 2
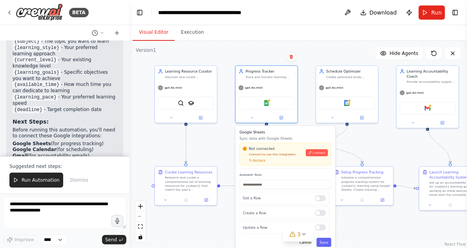
click at [305, 116] on div ".deletable-edge-delete-btn { width: 20px; height: 20px; border: 0px solid #ffff…" at bounding box center [299, 144] width 338 height 207
click at [217, 150] on div ".deletable-edge-delete-btn { width: 20px; height: 20px; border: 0px solid #ffff…" at bounding box center [299, 144] width 338 height 207
click at [305, 114] on div ".deletable-edge-delete-btn { width: 20px; height: 20px; border: 0px solid #ffff…" at bounding box center [299, 144] width 338 height 207
click at [310, 243] on button "Cancel" at bounding box center [306, 242] width 18 height 9
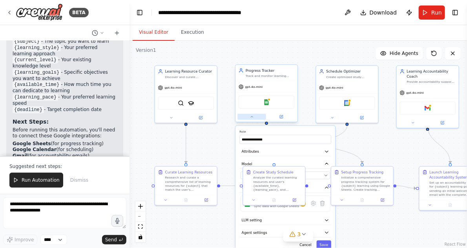
click at [250, 117] on icon at bounding box center [252, 117] width 4 height 4
